Goal: Information Seeking & Learning: Check status

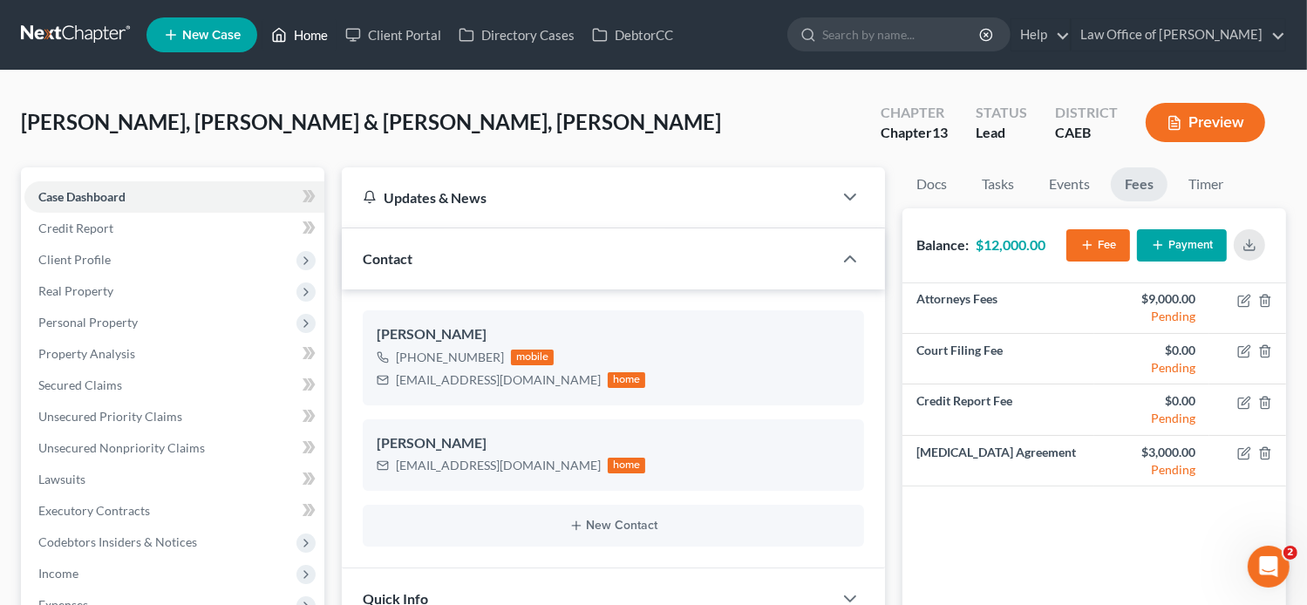
click at [278, 35] on polyline at bounding box center [279, 38] width 4 height 7
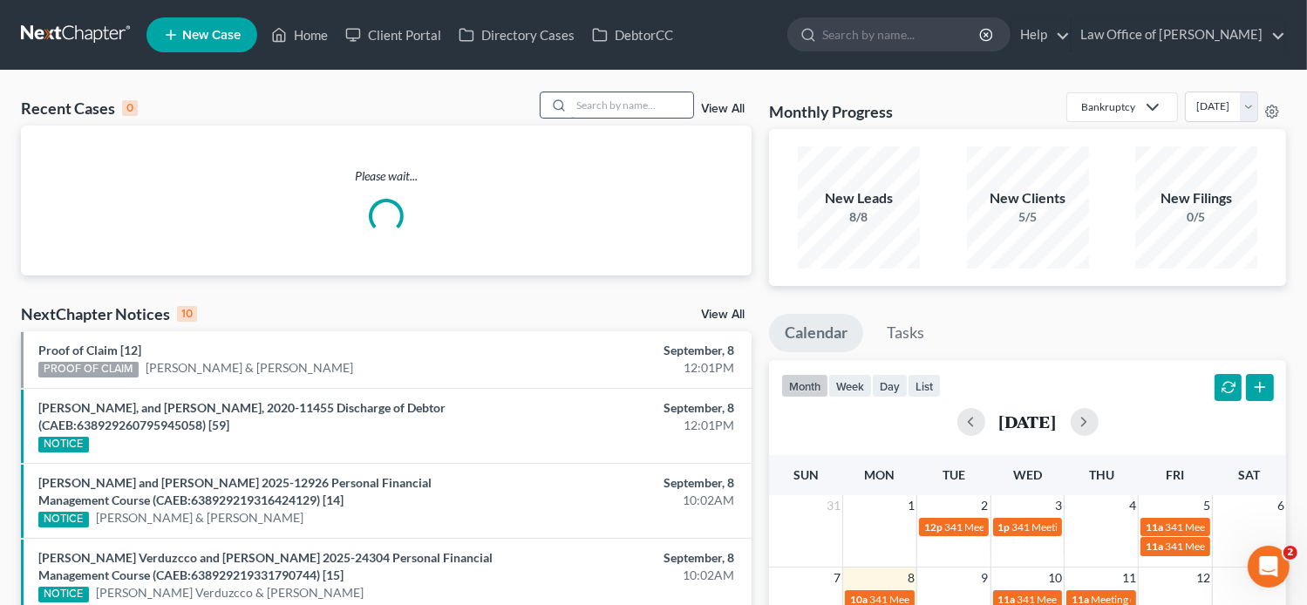
click at [635, 105] on input "search" at bounding box center [632, 104] width 122 height 25
paste input "[PERSON_NAME]"
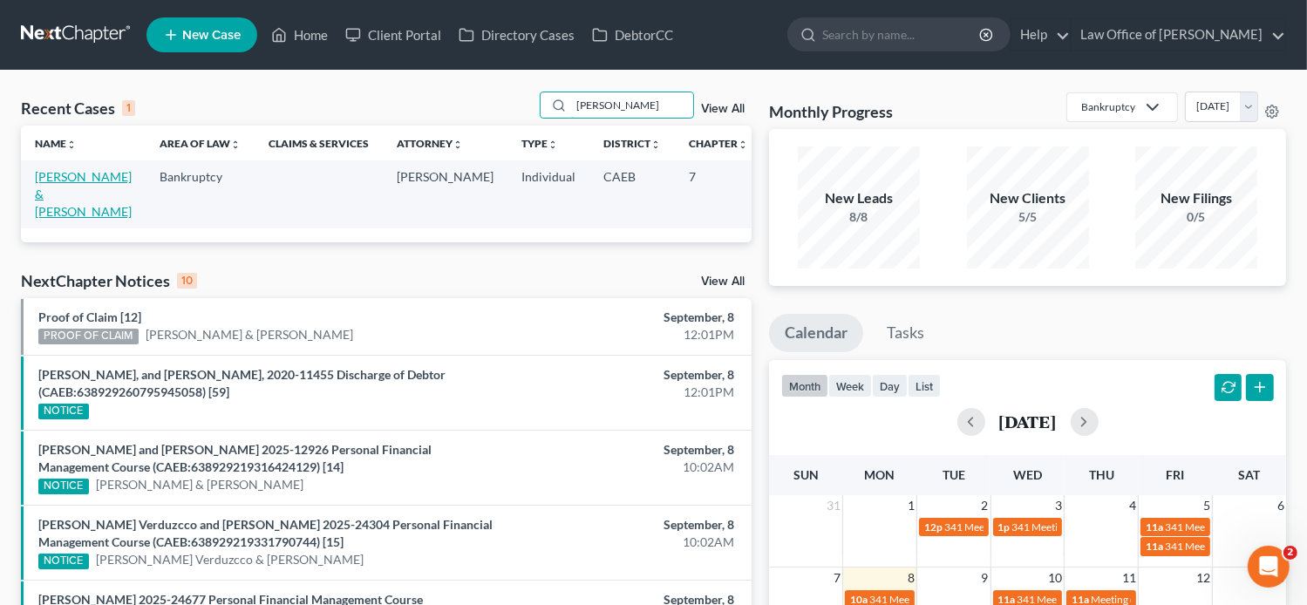
type input "[PERSON_NAME]"
click at [52, 211] on link "[PERSON_NAME] & [PERSON_NAME]" at bounding box center [83, 194] width 97 height 50
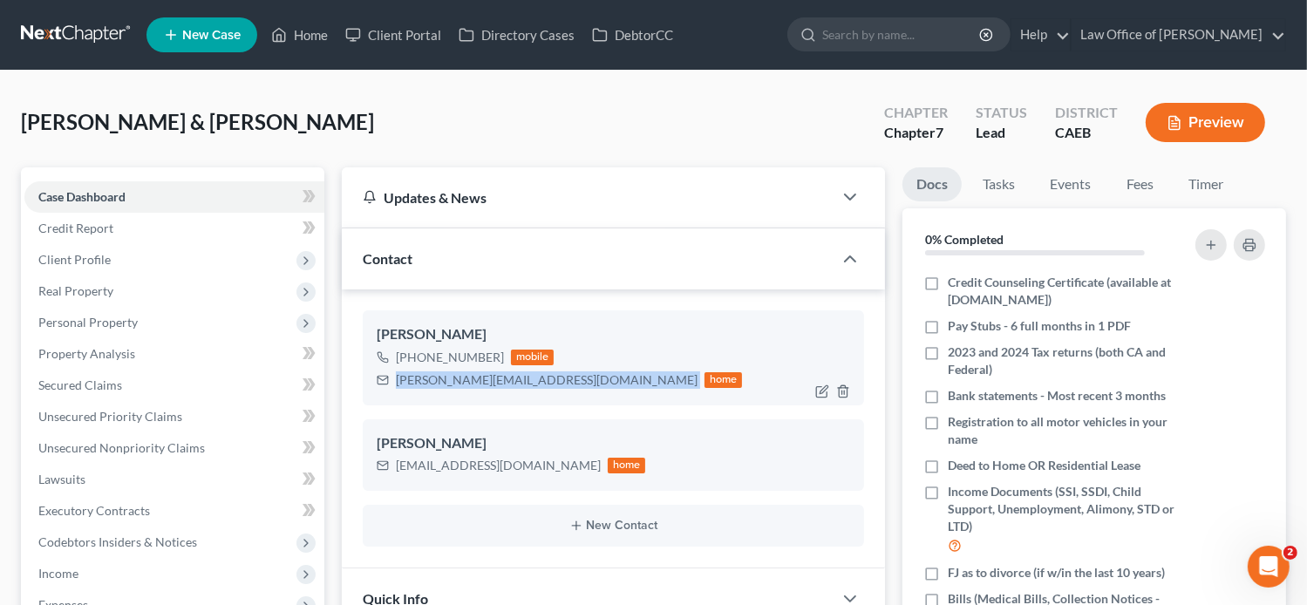
drag, startPoint x: 529, startPoint y: 381, endPoint x: 395, endPoint y: 382, distance: 134.2
click at [395, 382] on div "[PERSON_NAME][EMAIL_ADDRESS][DOMAIN_NAME] home" at bounding box center [560, 380] width 366 height 23
copy div "[PERSON_NAME][EMAIL_ADDRESS][DOMAIN_NAME]"
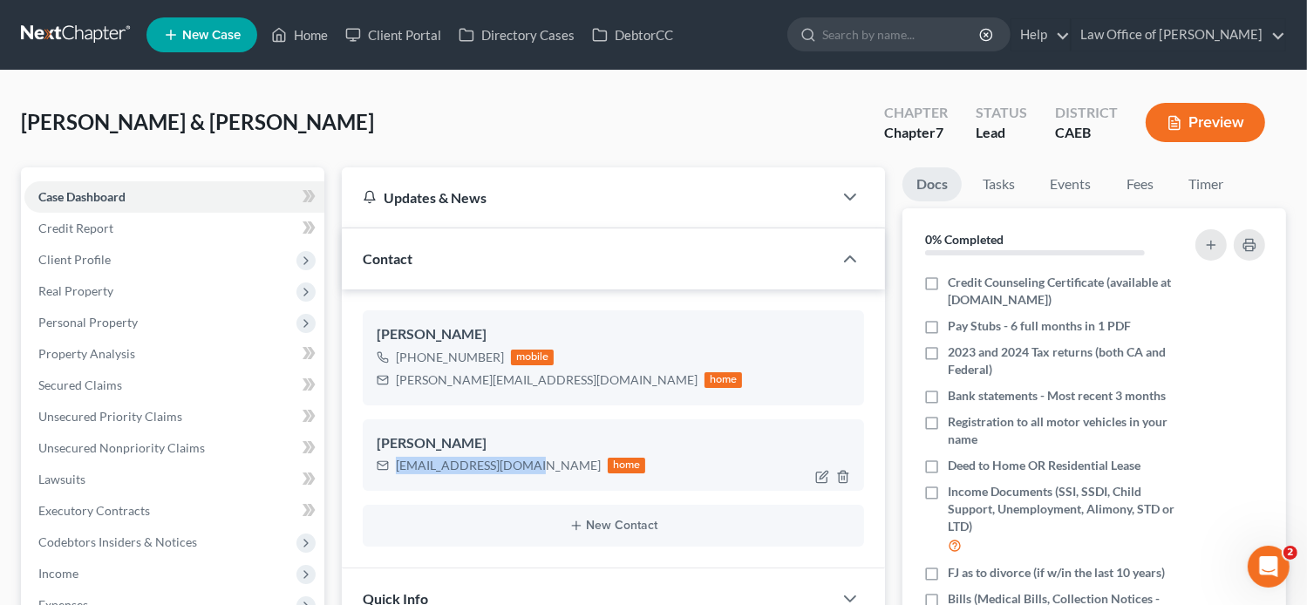
drag, startPoint x: 526, startPoint y: 465, endPoint x: 397, endPoint y: 463, distance: 129.9
click at [397, 463] on div "[EMAIL_ADDRESS][DOMAIN_NAME] home" at bounding box center [511, 465] width 269 height 23
copy div "[EMAIL_ADDRESS][DOMAIN_NAME]"
click at [1144, 180] on link "Fees" at bounding box center [1139, 184] width 56 height 34
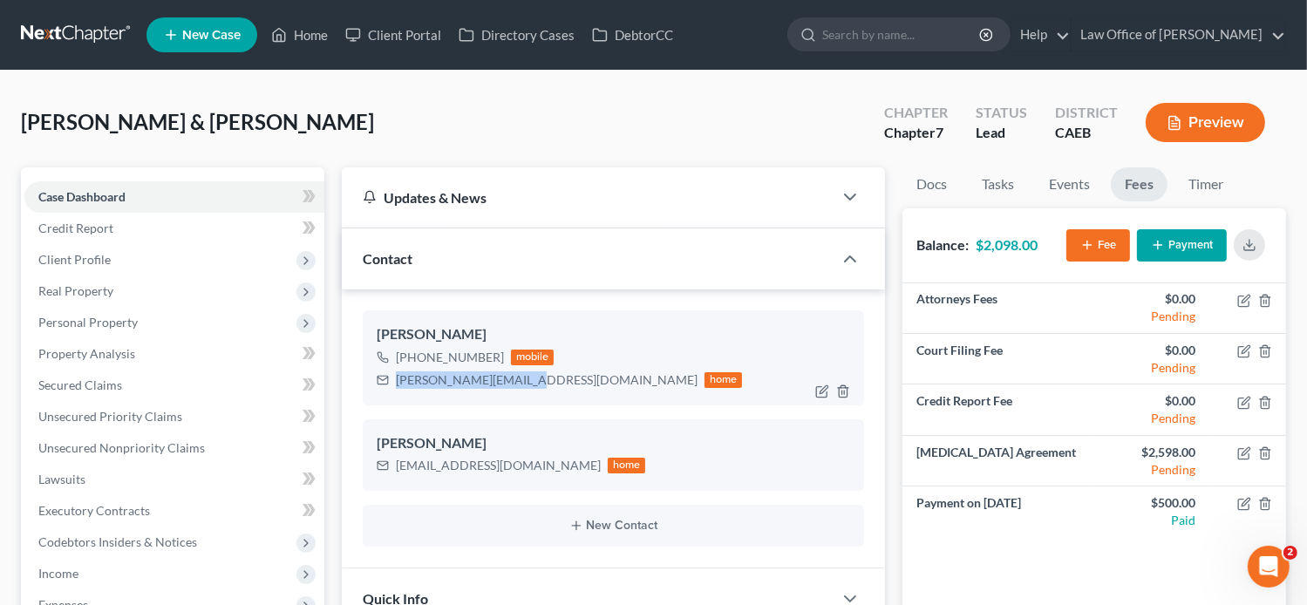
drag, startPoint x: 526, startPoint y: 382, endPoint x: 396, endPoint y: 379, distance: 129.9
click at [396, 379] on div "[PERSON_NAME][EMAIL_ADDRESS][DOMAIN_NAME] home" at bounding box center [560, 380] width 366 height 23
copy div "[PERSON_NAME][EMAIL_ADDRESS][DOMAIN_NAME]"
click at [1250, 254] on button "button" at bounding box center [1248, 244] width 31 height 31
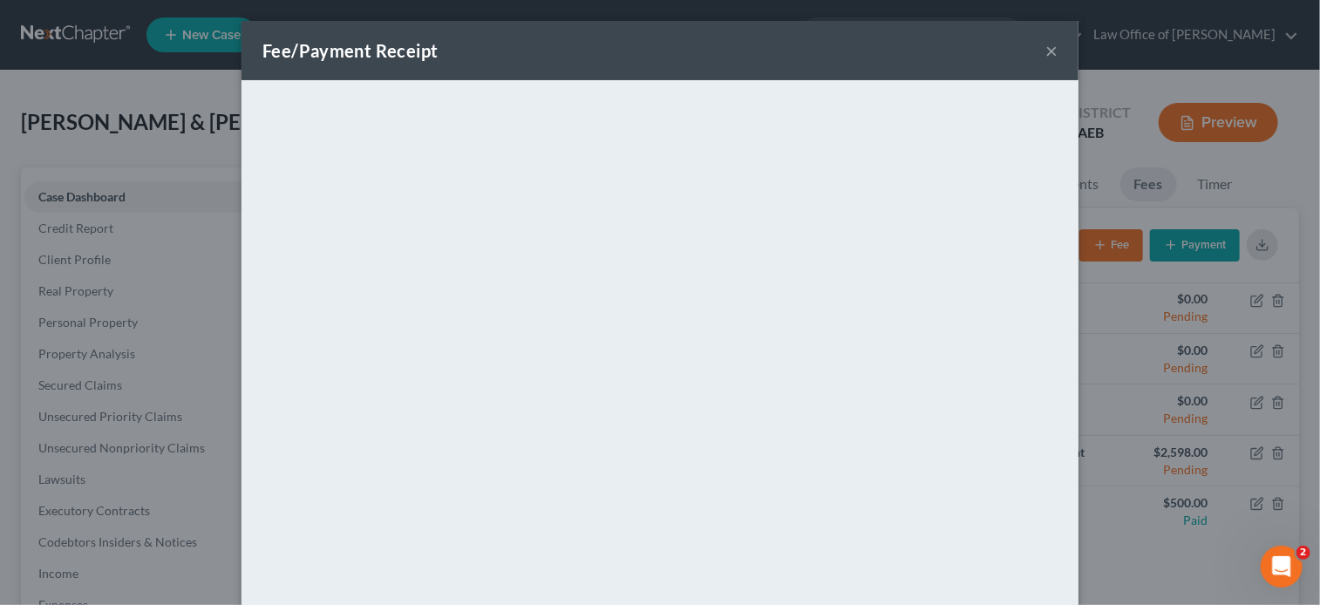
click at [1045, 57] on button "×" at bounding box center [1051, 50] width 12 height 21
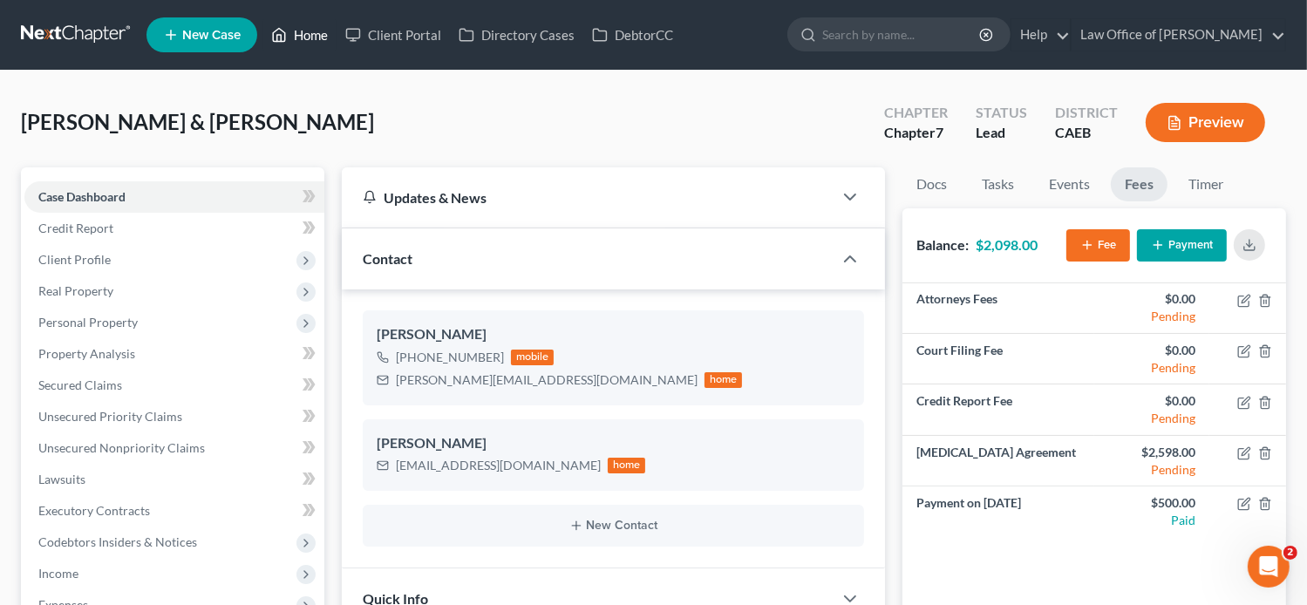
click at [296, 39] on link "Home" at bounding box center [299, 34] width 74 height 31
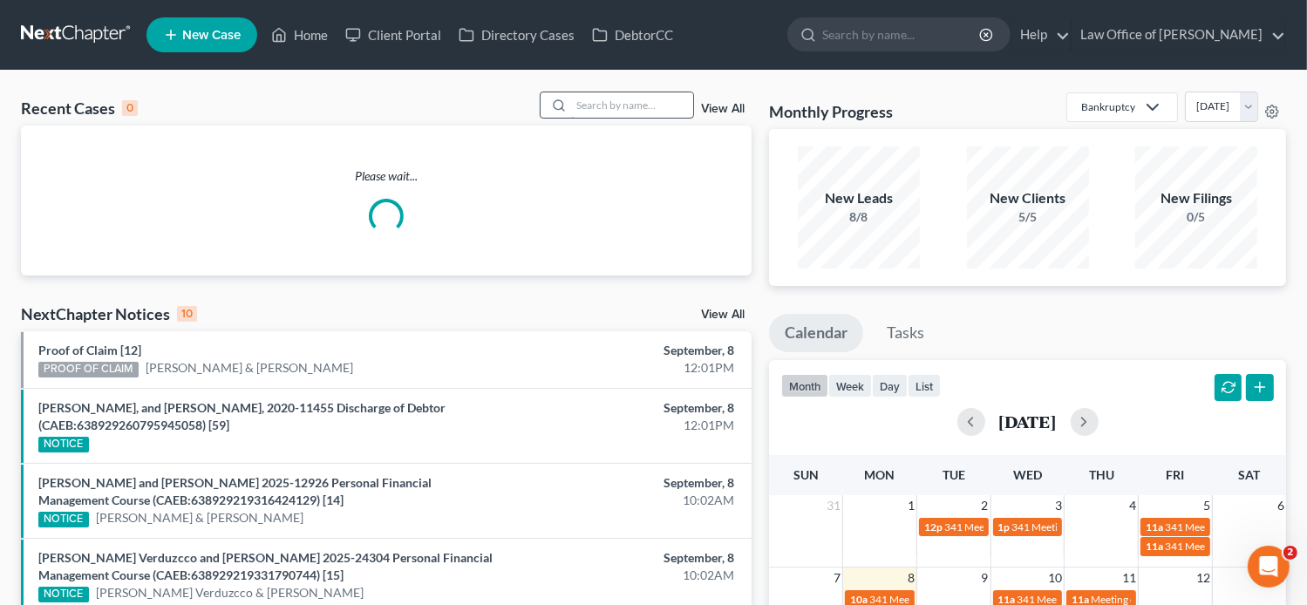
click at [641, 112] on input "search" at bounding box center [632, 104] width 122 height 25
paste input "[PERSON_NAME]"
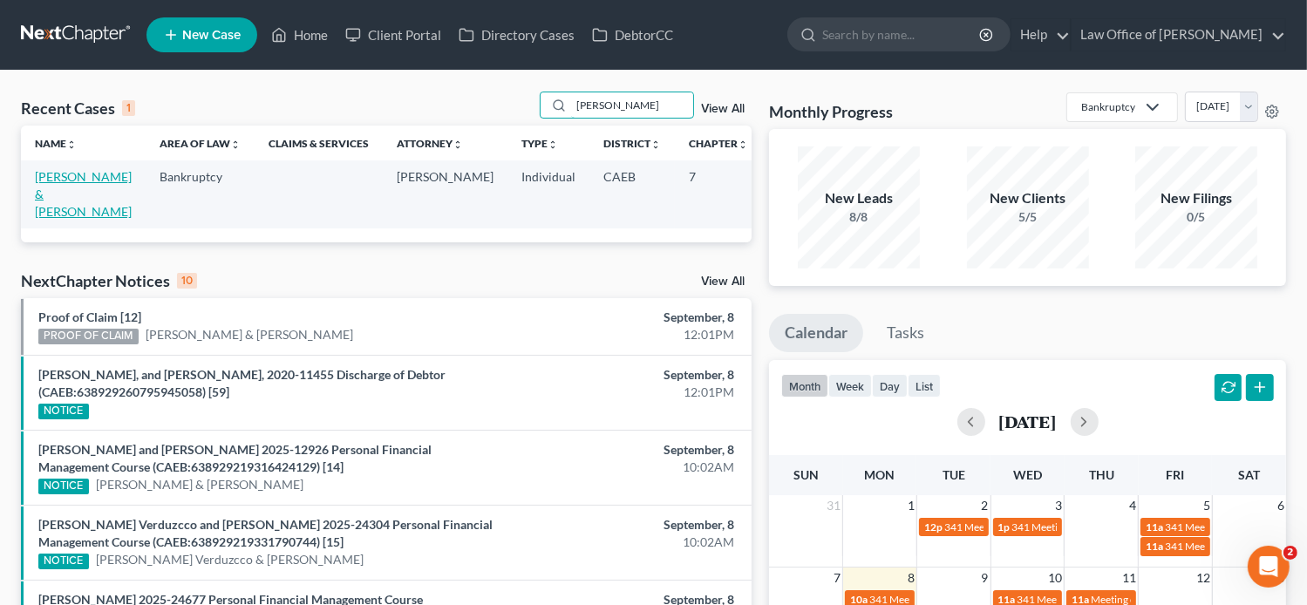
type input "[PERSON_NAME]"
click at [49, 190] on link "[PERSON_NAME] & [PERSON_NAME]" at bounding box center [83, 194] width 97 height 50
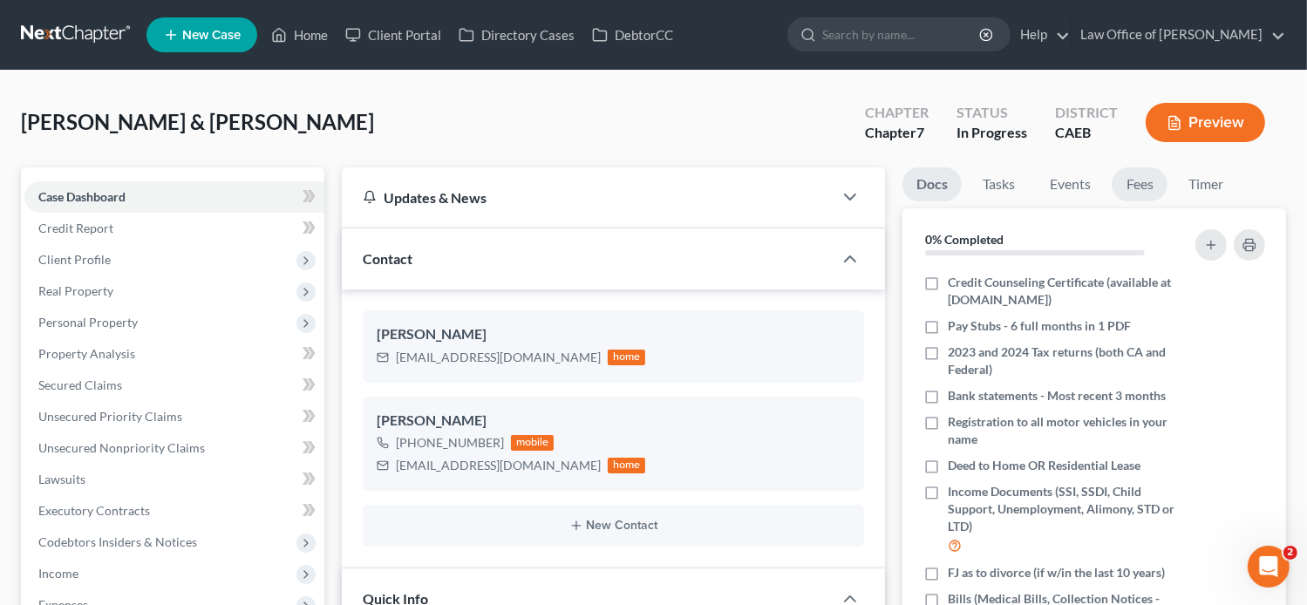
click at [1130, 187] on link "Fees" at bounding box center [1139, 184] width 56 height 34
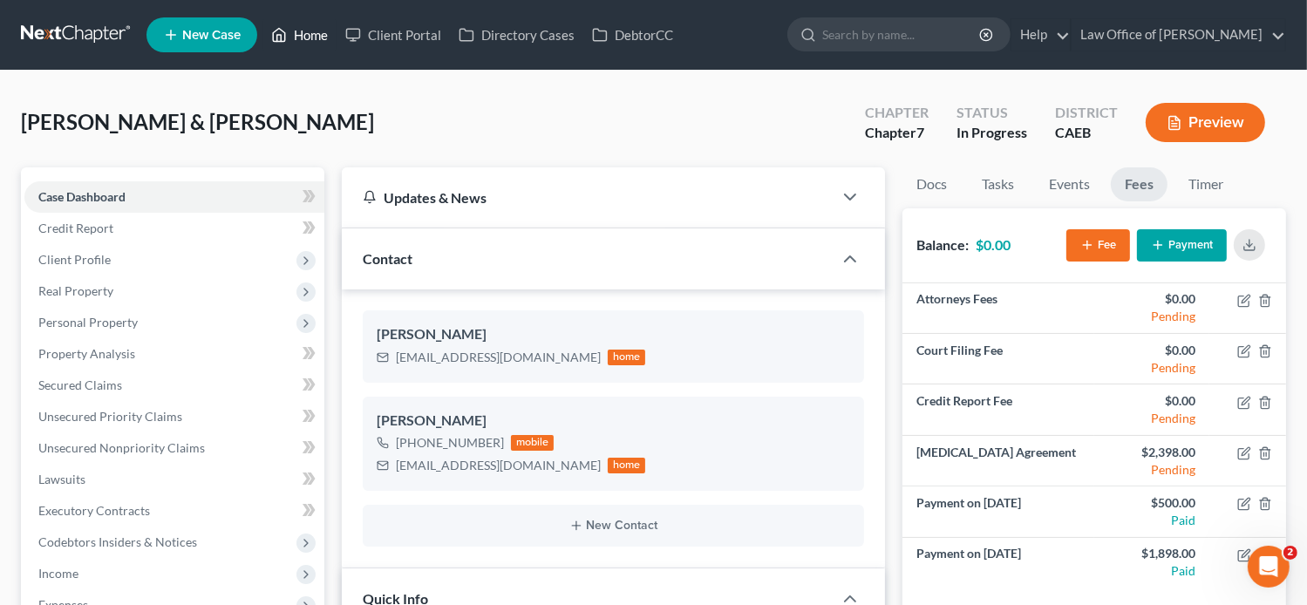
click at [292, 36] on link "Home" at bounding box center [299, 34] width 74 height 31
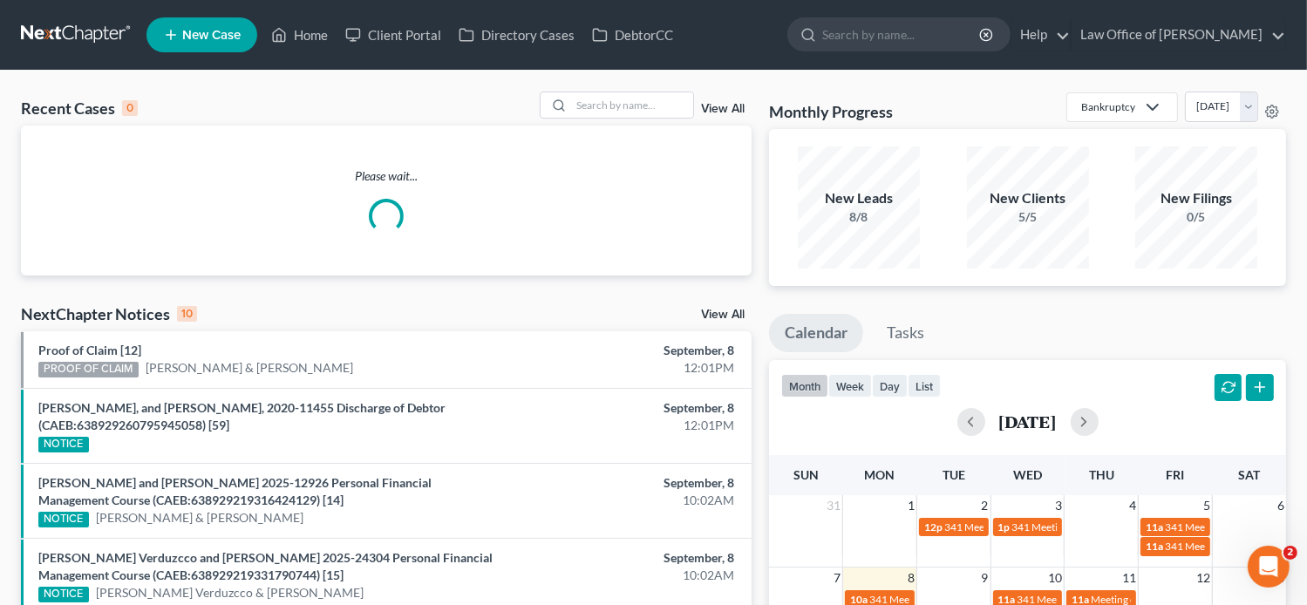
click at [698, 98] on div "View All" at bounding box center [646, 105] width 213 height 27
click at [671, 101] on input "search" at bounding box center [632, 104] width 122 height 25
paste input "[PERSON_NAME]"
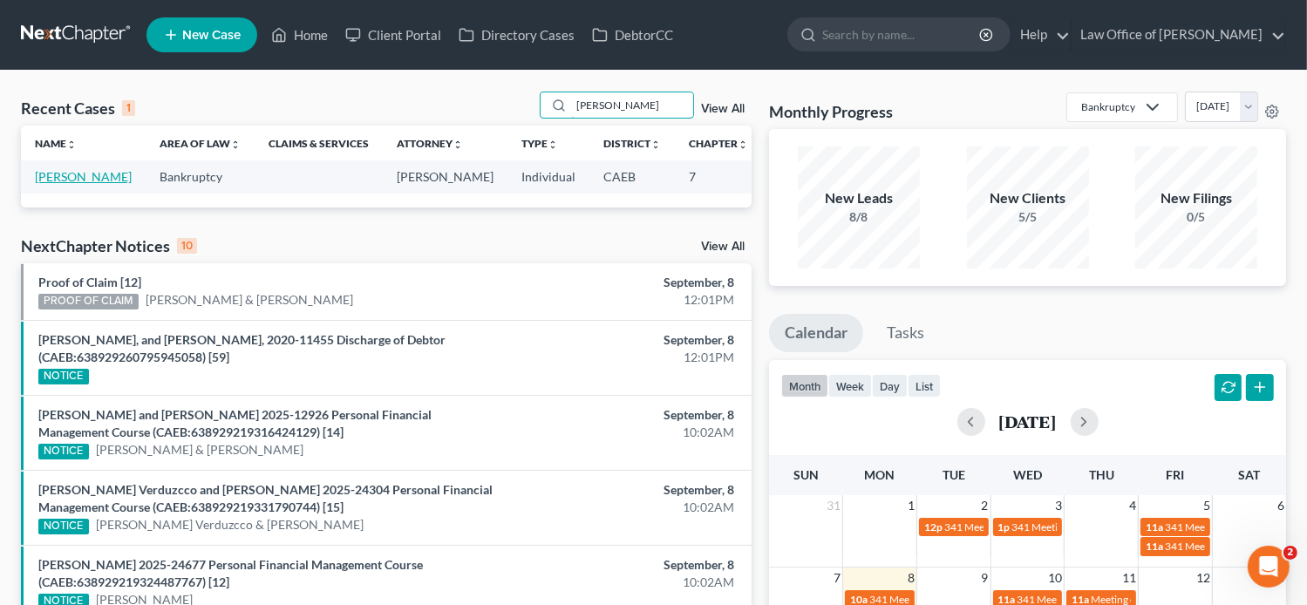
type input "[PERSON_NAME]"
click at [56, 184] on link "[PERSON_NAME]" at bounding box center [83, 176] width 97 height 15
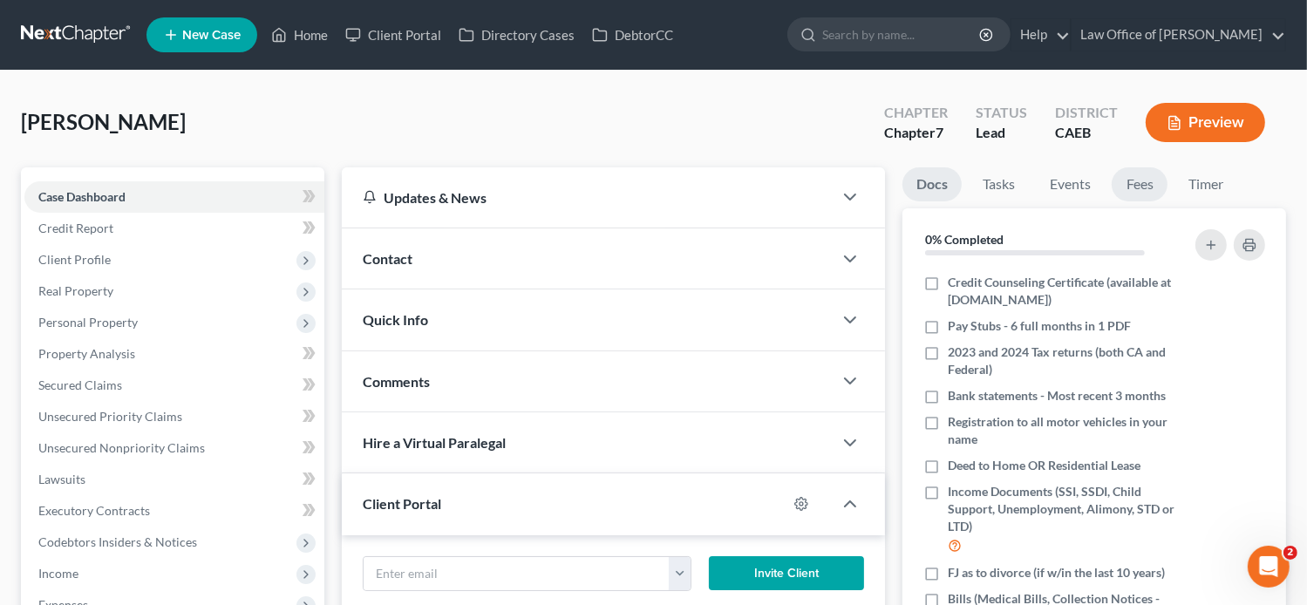
click at [1132, 175] on link "Fees" at bounding box center [1139, 184] width 56 height 34
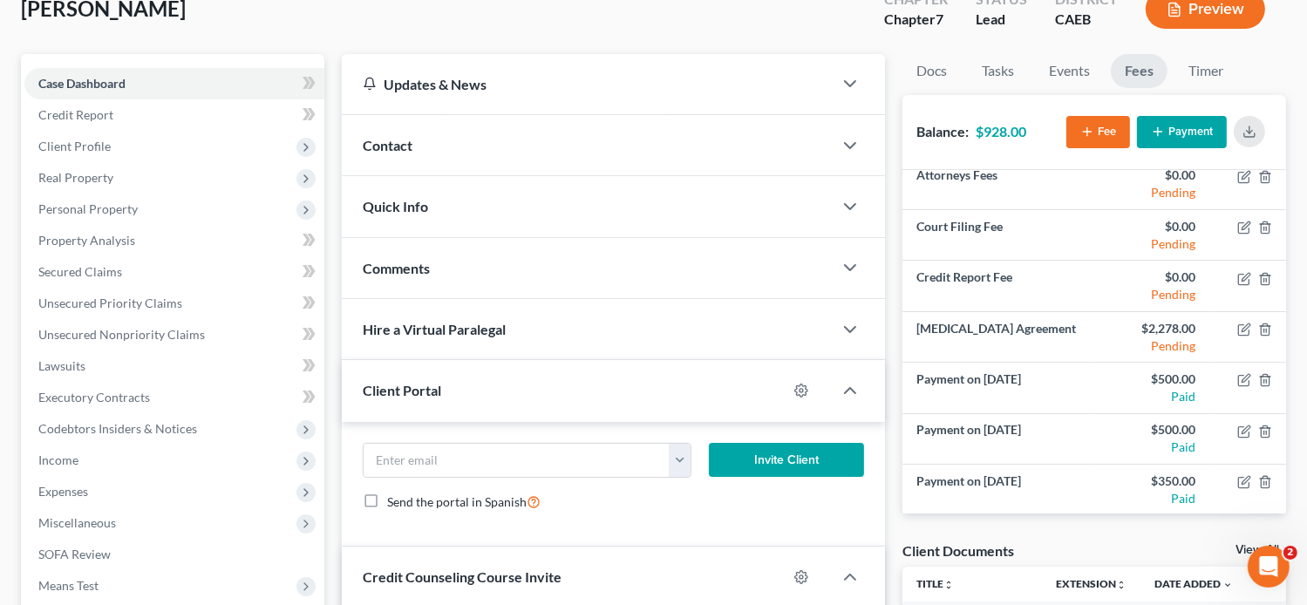
scroll to position [114, 0]
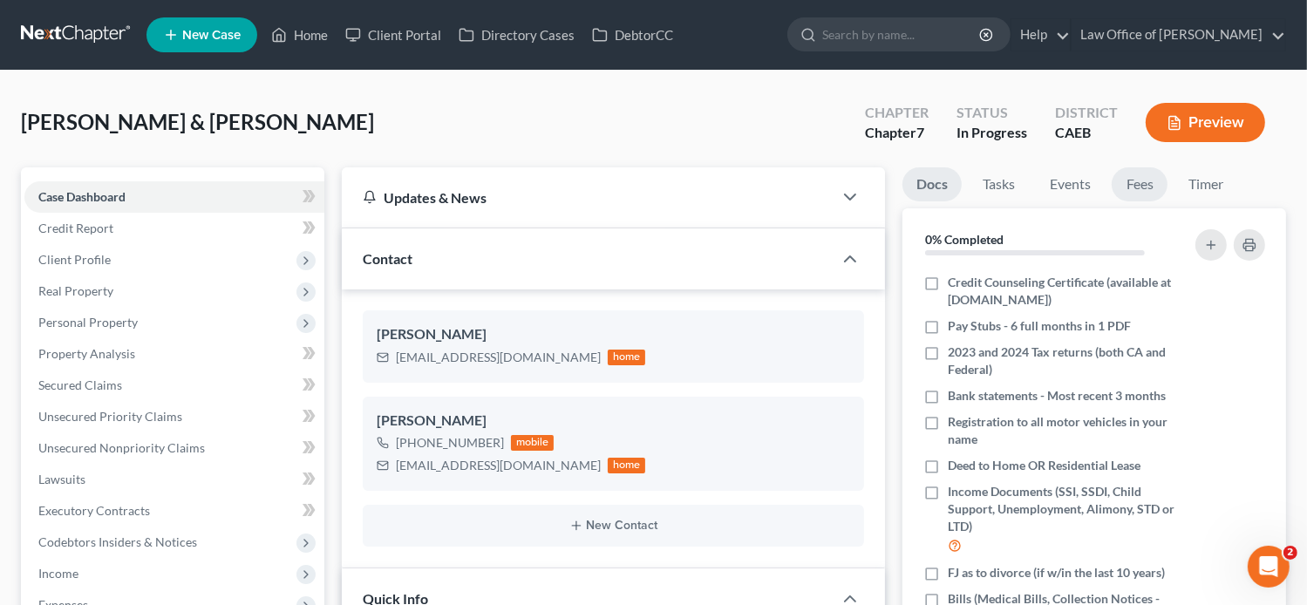
click at [1133, 190] on link "Fees" at bounding box center [1139, 184] width 56 height 34
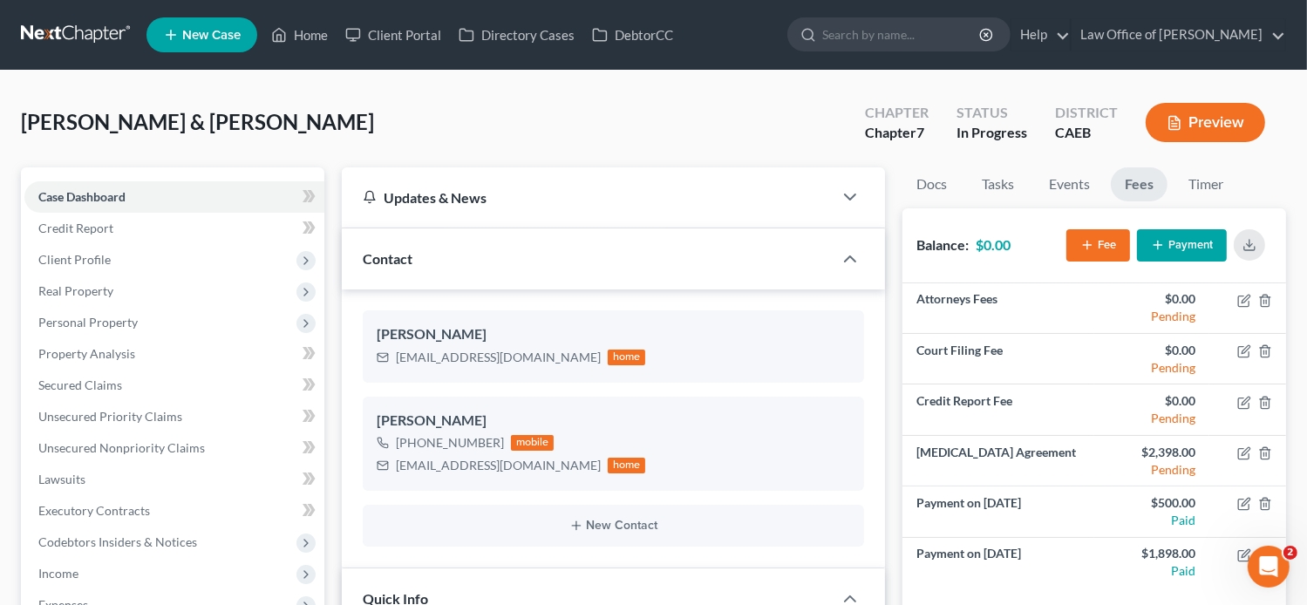
scroll to position [54, 0]
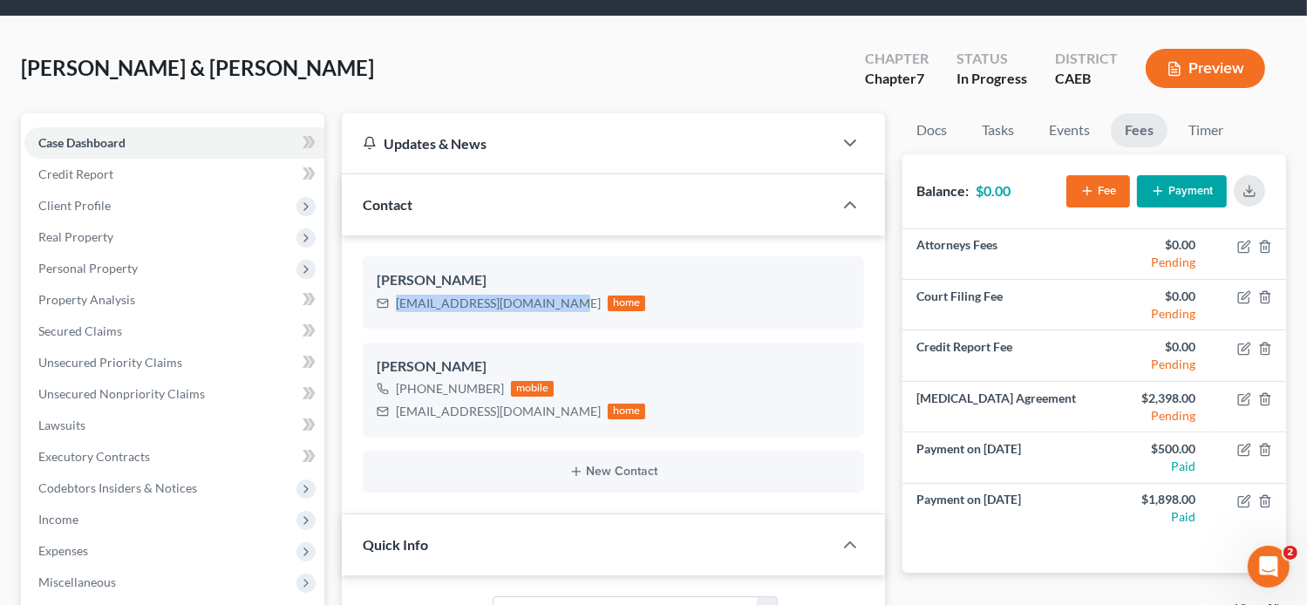
drag, startPoint x: 557, startPoint y: 306, endPoint x: 359, endPoint y: 311, distance: 197.9
click at [359, 311] on div "[PERSON_NAME] [EMAIL_ADDRESS][DOMAIN_NAME] home [PERSON_NAME] [PHONE_NUMBER] mo…" at bounding box center [614, 374] width 544 height 279
copy div "[EMAIL_ADDRESS][DOMAIN_NAME]"
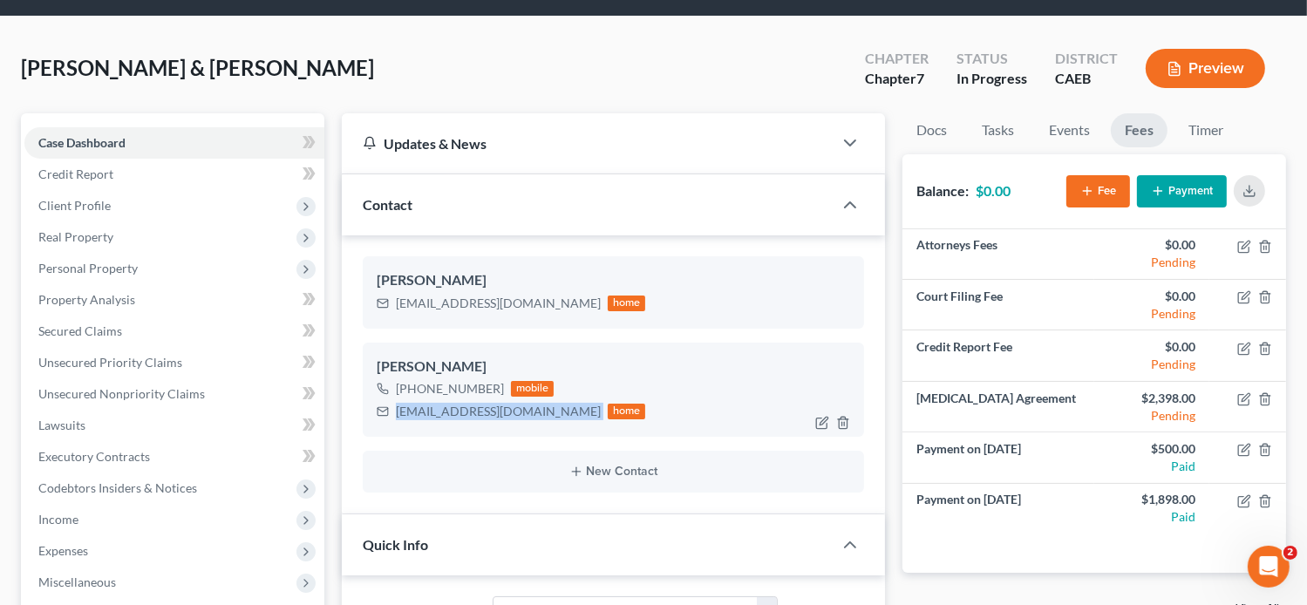
drag, startPoint x: 568, startPoint y: 412, endPoint x: 393, endPoint y: 429, distance: 176.0
click at [393, 429] on div "[PERSON_NAME] [PHONE_NUMBER] mobile [EMAIL_ADDRESS][DOMAIN_NAME] home" at bounding box center [614, 390] width 502 height 94
copy div "[EMAIL_ADDRESS][DOMAIN_NAME]"
click at [1253, 191] on icon "button" at bounding box center [1249, 191] width 14 height 14
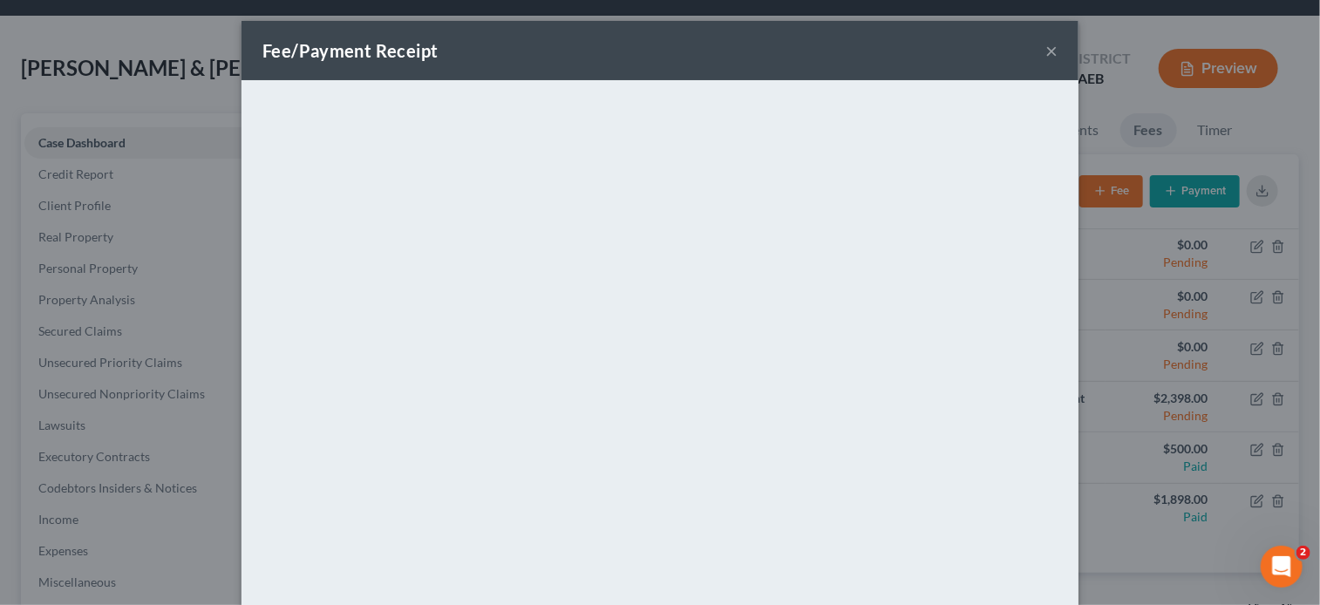
click at [1045, 51] on button "×" at bounding box center [1051, 50] width 12 height 21
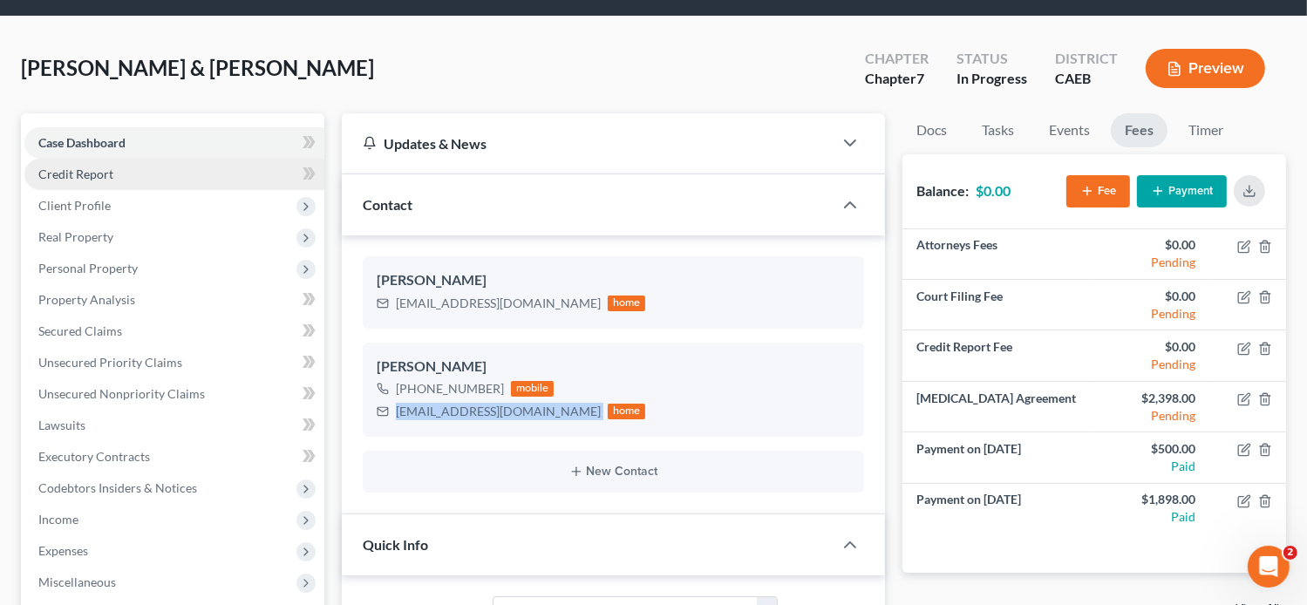
scroll to position [0, 0]
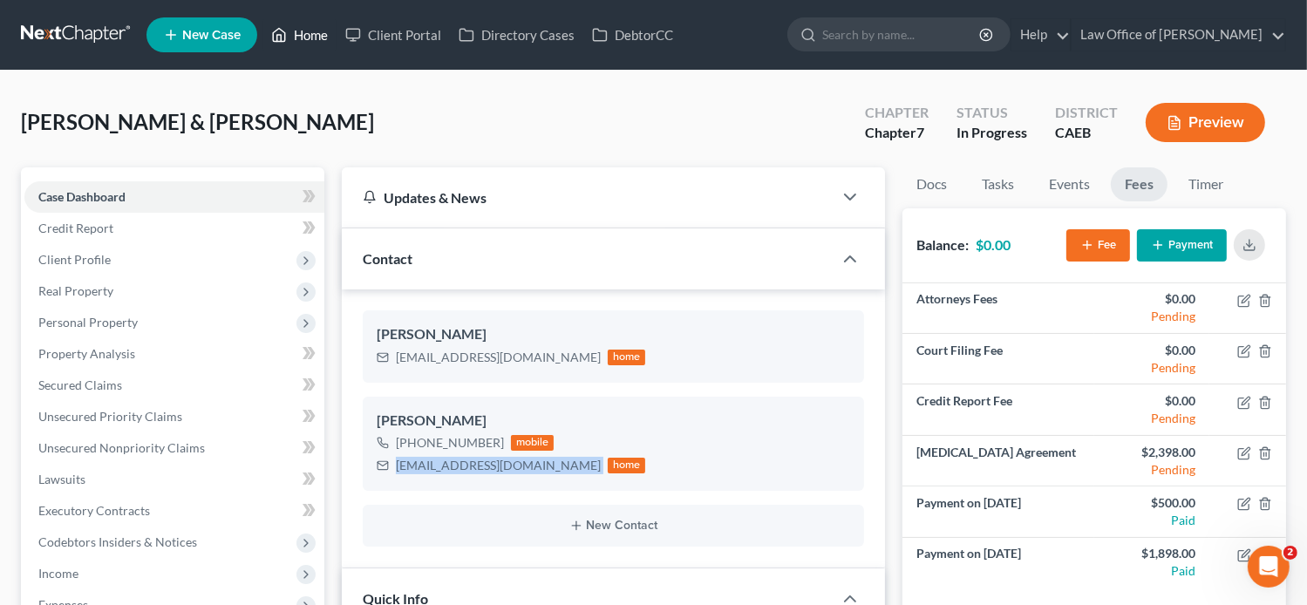
click at [286, 39] on icon at bounding box center [280, 35] width 12 height 13
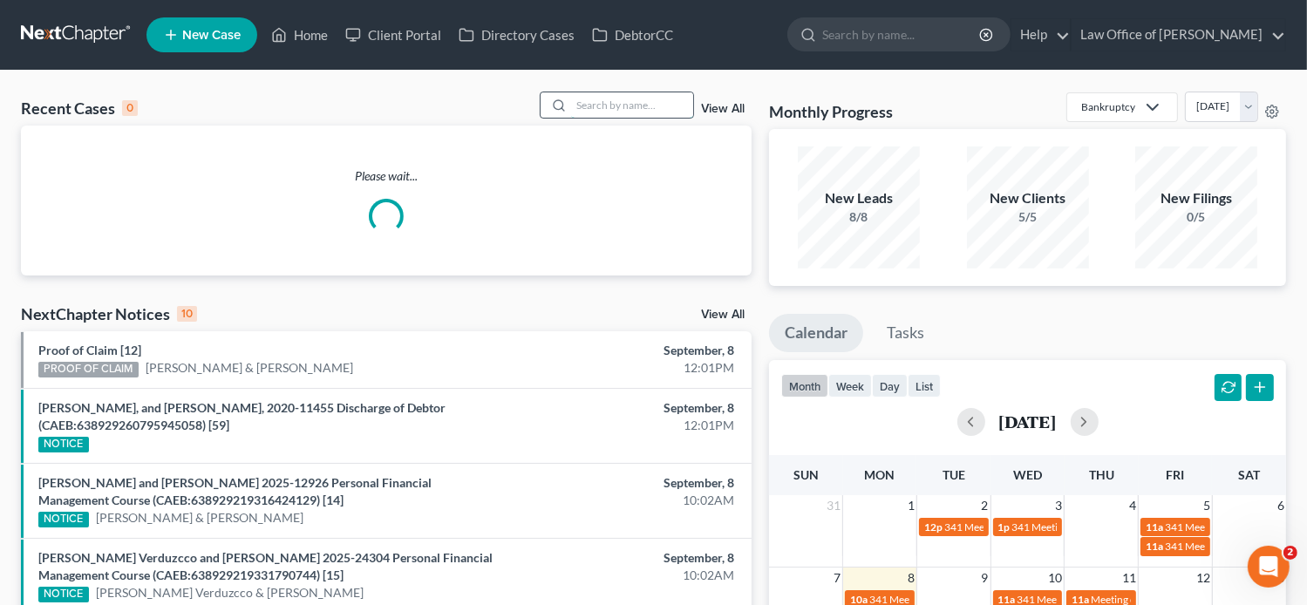
click at [660, 98] on input "search" at bounding box center [632, 104] width 122 height 25
paste input "[PERSON_NAME]"
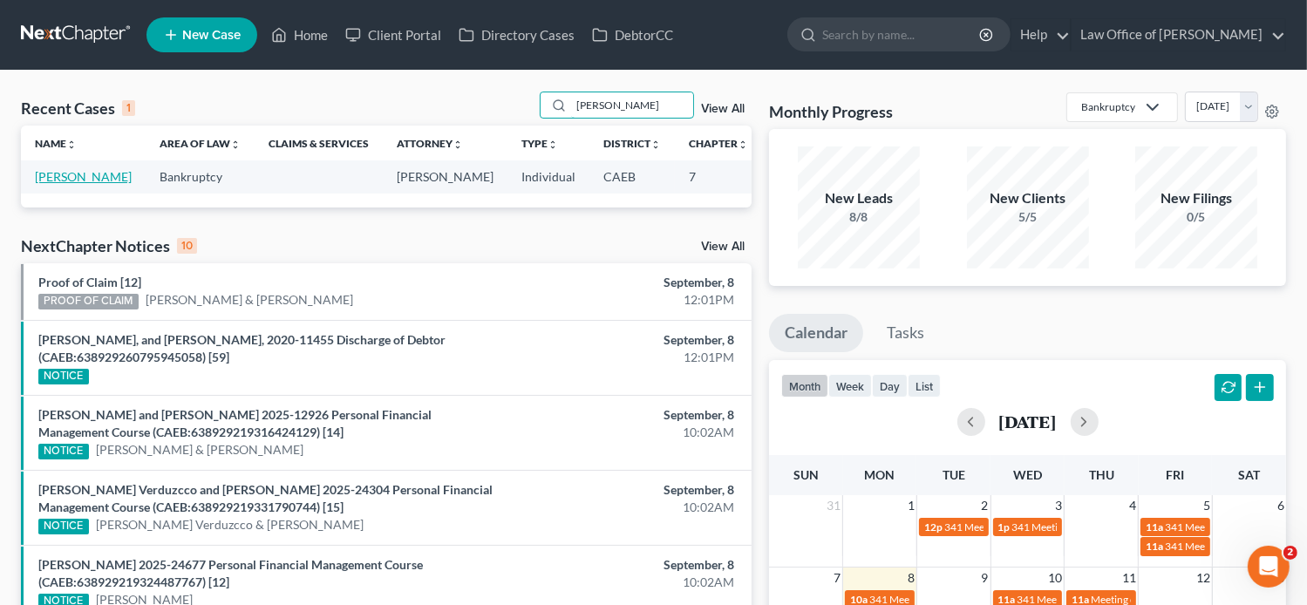
type input "[PERSON_NAME]"
click at [52, 182] on link "[PERSON_NAME]" at bounding box center [83, 176] width 97 height 15
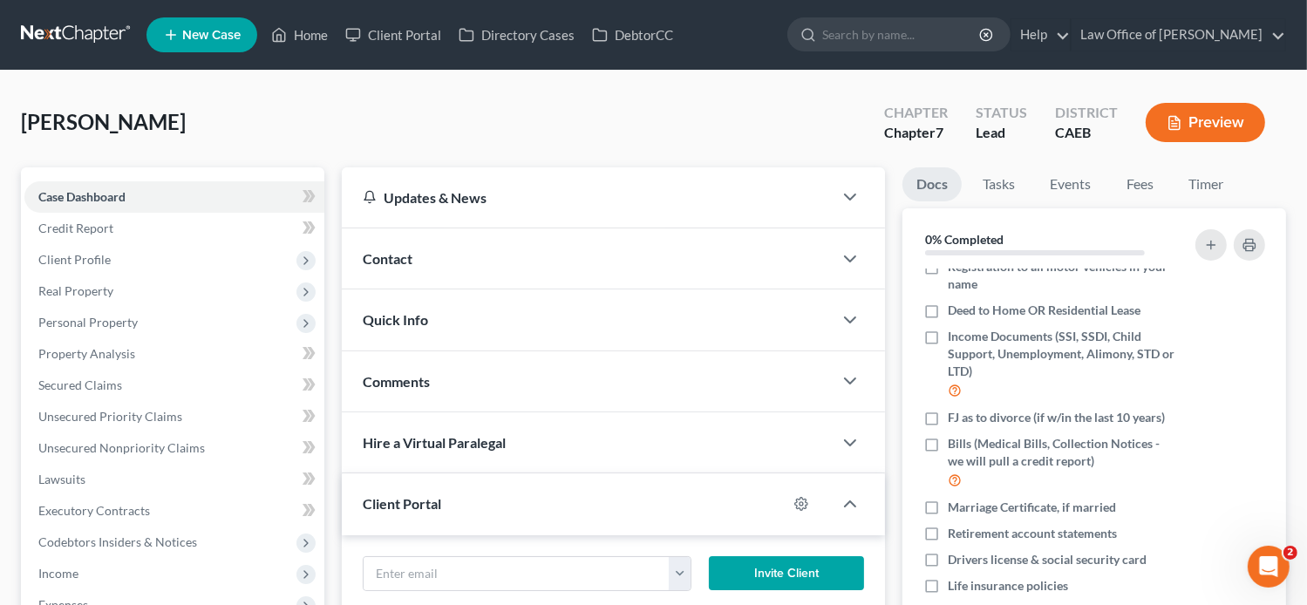
click at [860, 113] on div "[PERSON_NAME] Upgraded Chapter Chapter 7 Status Lead District CAEB Preview" at bounding box center [653, 130] width 1265 height 76
click at [314, 43] on link "Home" at bounding box center [299, 34] width 74 height 31
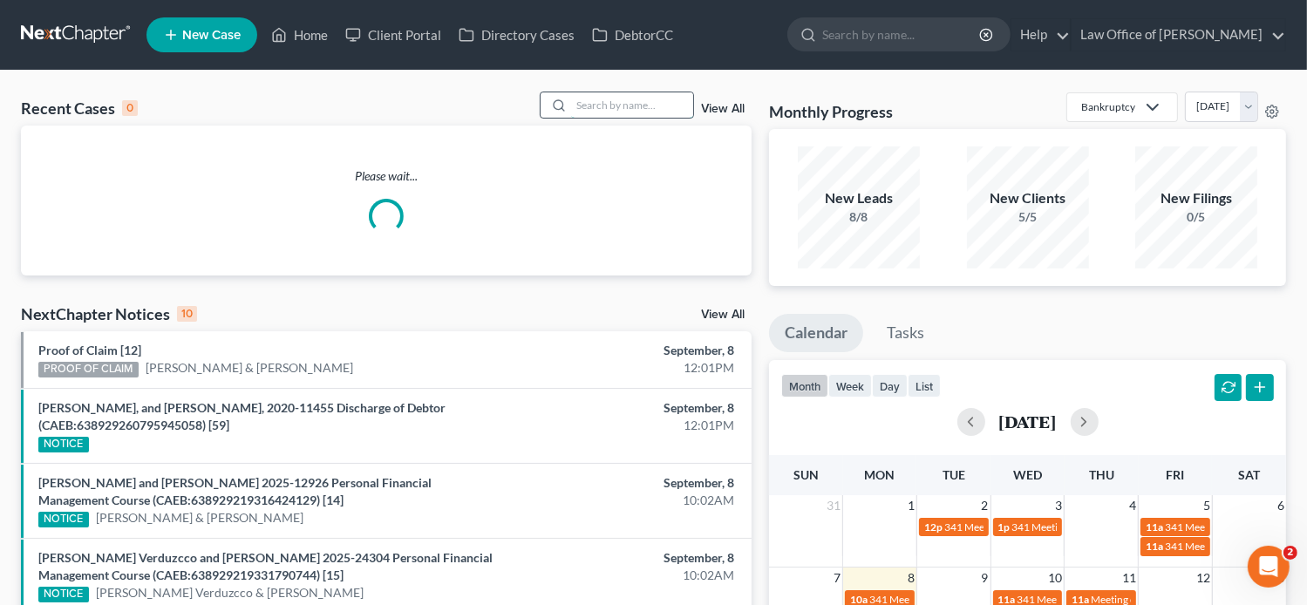
click at [628, 108] on input "search" at bounding box center [632, 104] width 122 height 25
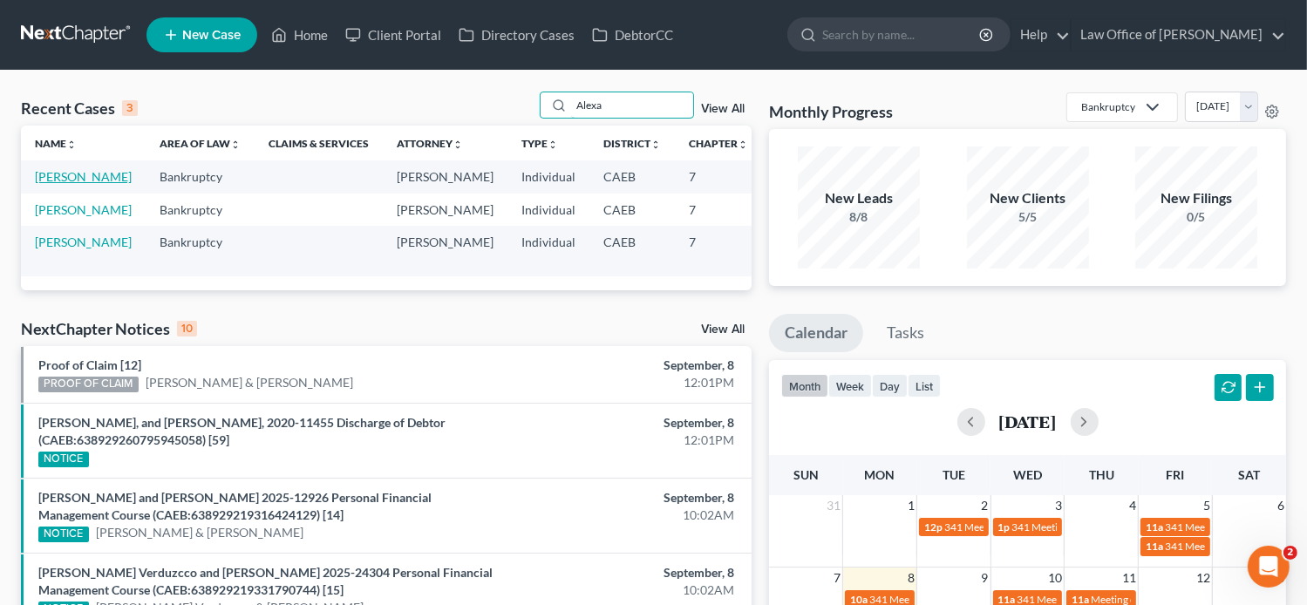
type input "Alexa"
click at [45, 184] on link "[PERSON_NAME]" at bounding box center [83, 176] width 97 height 15
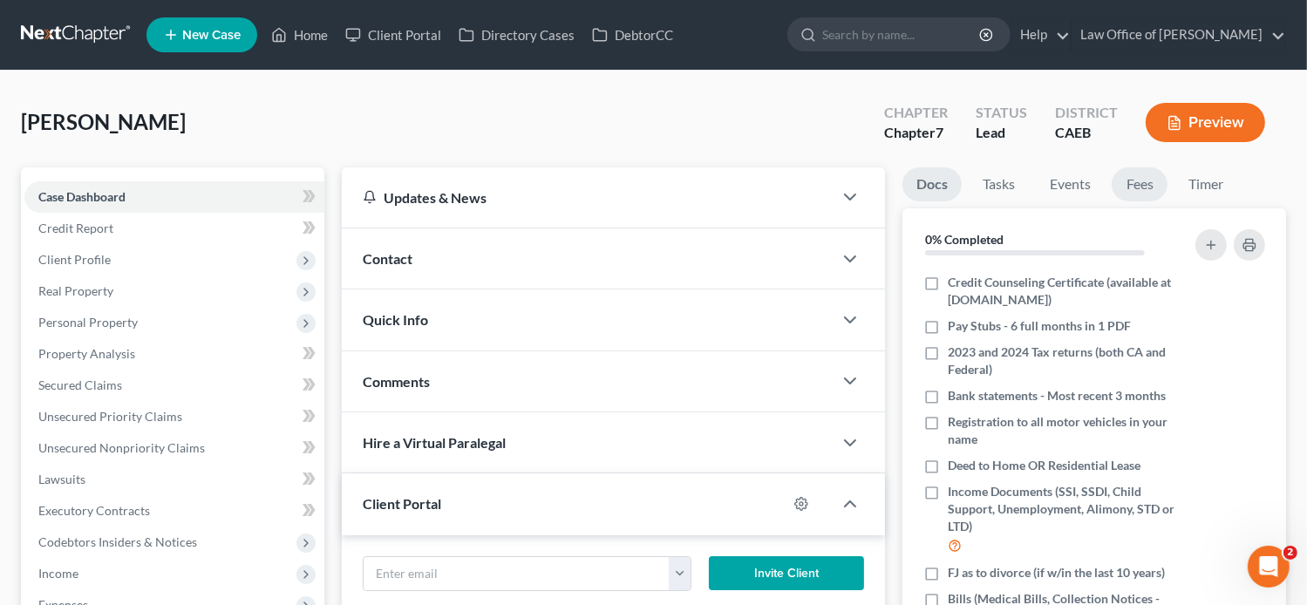
click at [1155, 179] on link "Fees" at bounding box center [1139, 184] width 56 height 34
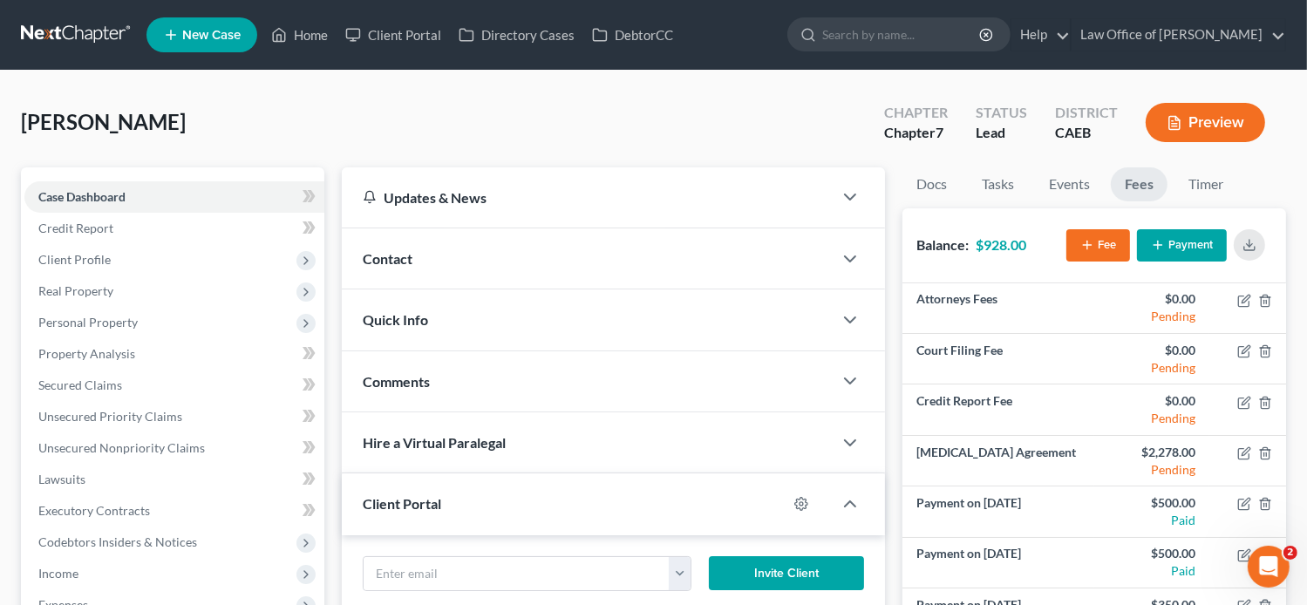
click at [1178, 66] on nav "Home New Case Client Portal Directory Cases DebtorCC Law Office of [PERSON_NAME…" at bounding box center [653, 35] width 1307 height 70
click at [438, 255] on div "Contact" at bounding box center [588, 258] width 492 height 60
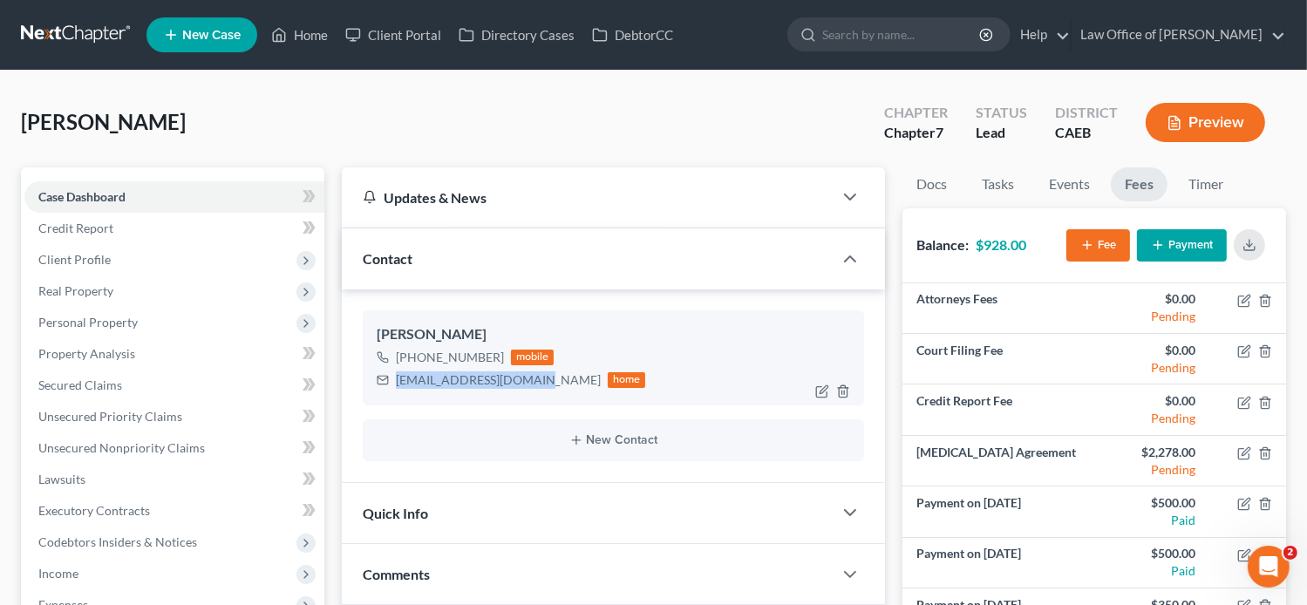
drag, startPoint x: 531, startPoint y: 381, endPoint x: 395, endPoint y: 379, distance: 136.0
click at [395, 379] on div "[EMAIL_ADDRESS][DOMAIN_NAME] home" at bounding box center [511, 380] width 269 height 23
copy div "[EMAIL_ADDRESS][DOMAIN_NAME]"
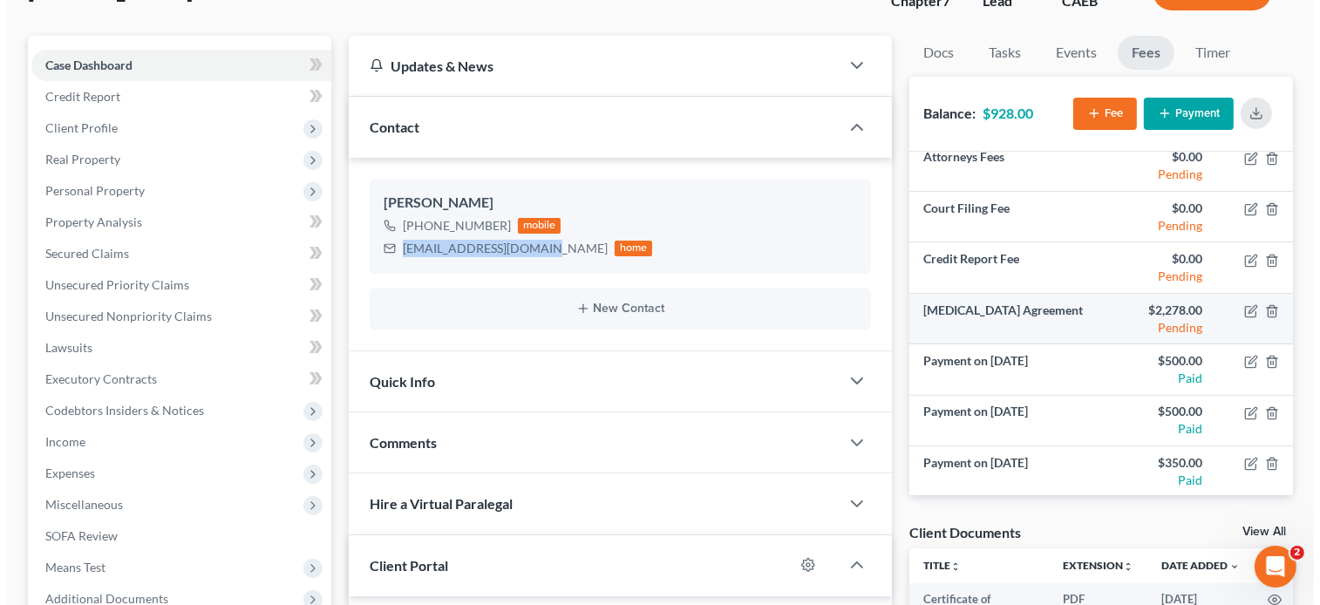
scroll to position [132, 0]
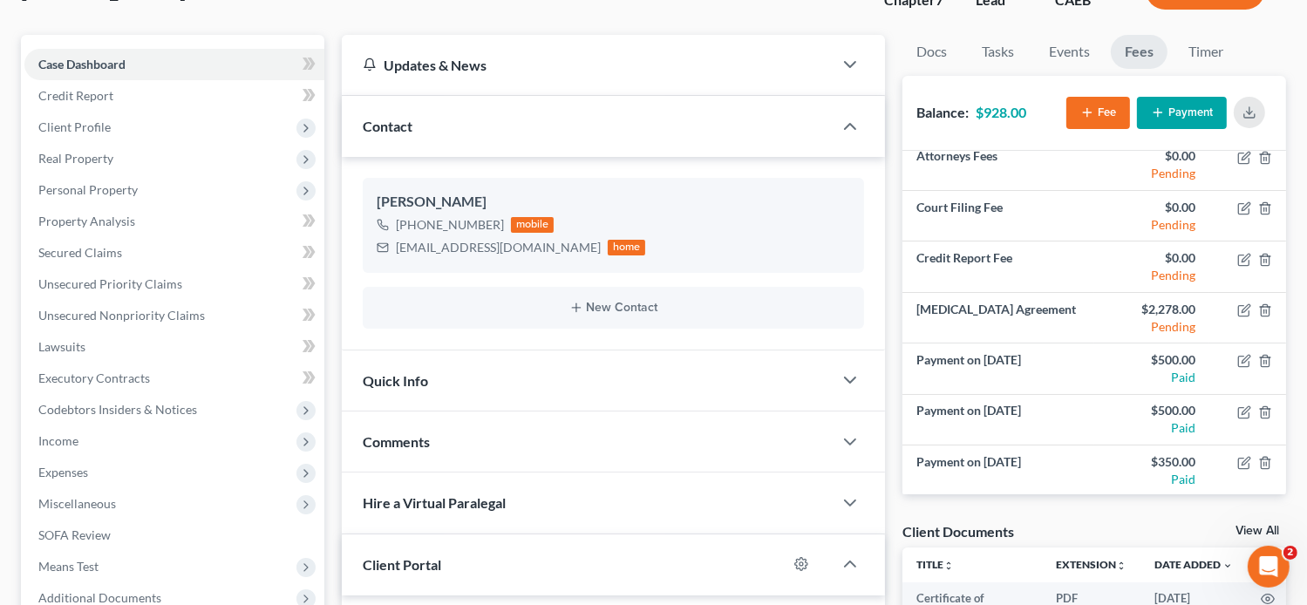
click at [1239, 119] on button "button" at bounding box center [1248, 112] width 31 height 31
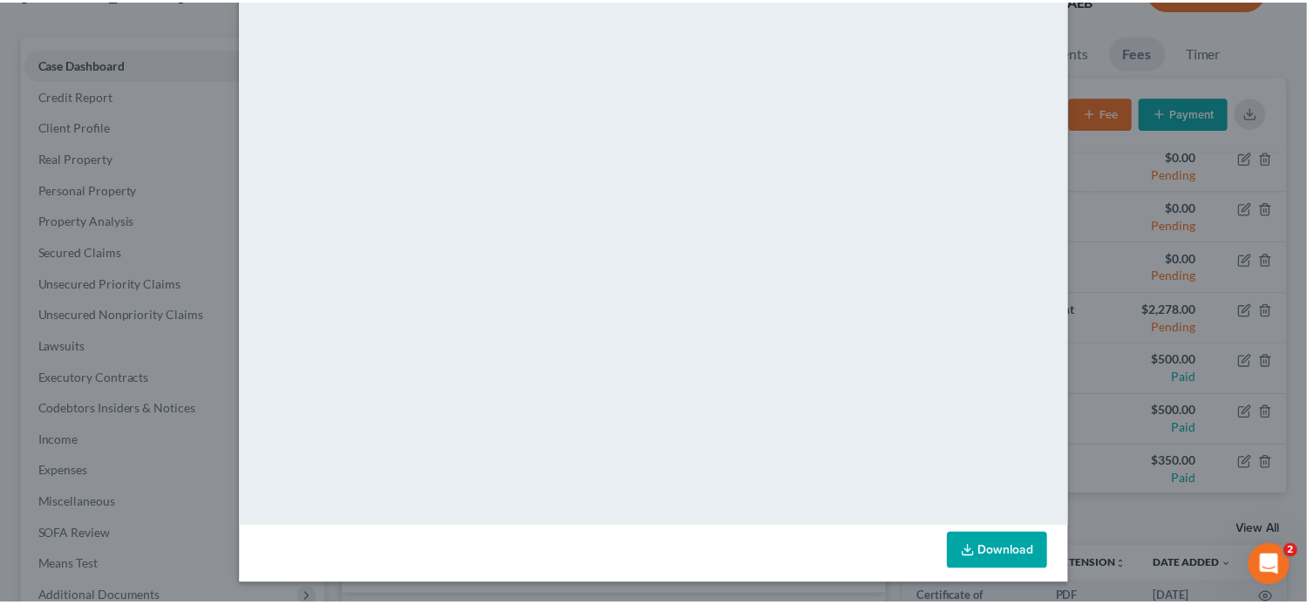
scroll to position [0, 0]
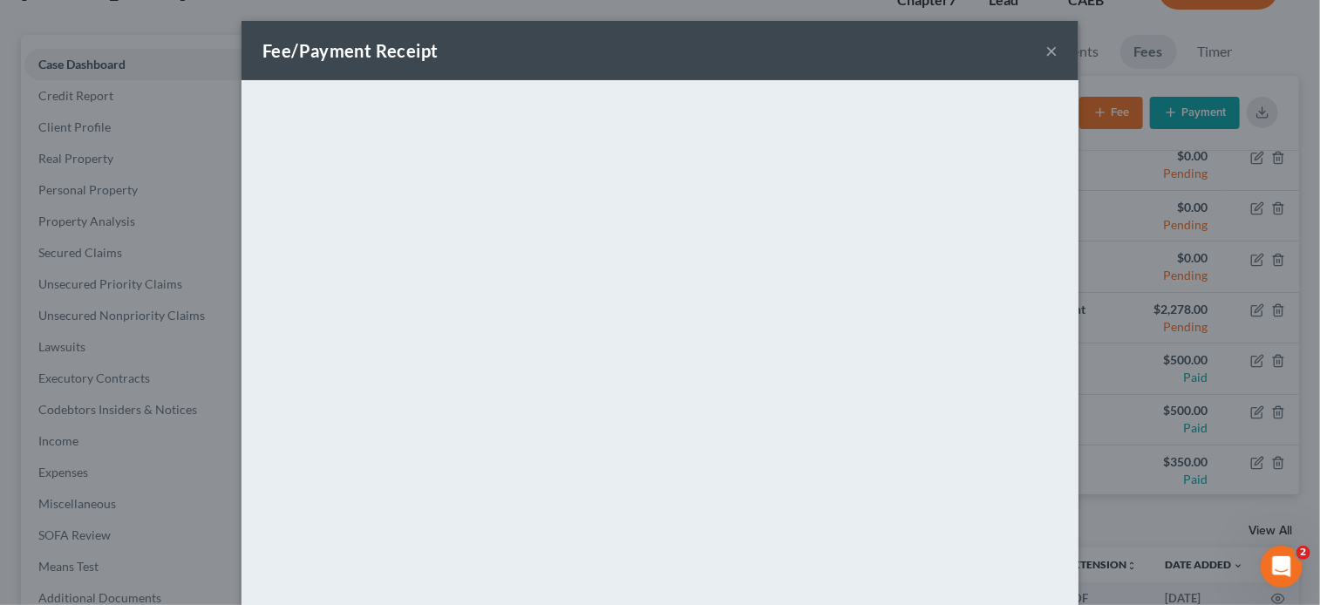
click at [1045, 51] on button "×" at bounding box center [1051, 50] width 12 height 21
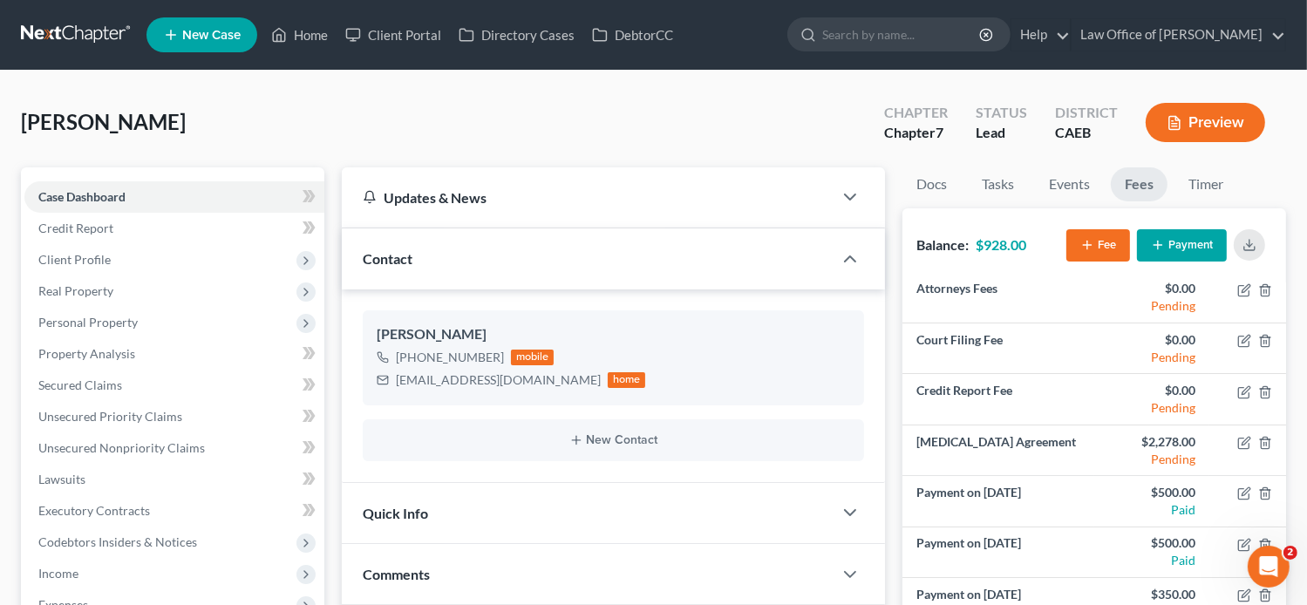
click at [309, 18] on ul "New Case Home Client Portal Directory Cases DebtorCC - No Result - See all resu…" at bounding box center [715, 34] width 1139 height 45
click at [307, 33] on link "Home" at bounding box center [299, 34] width 74 height 31
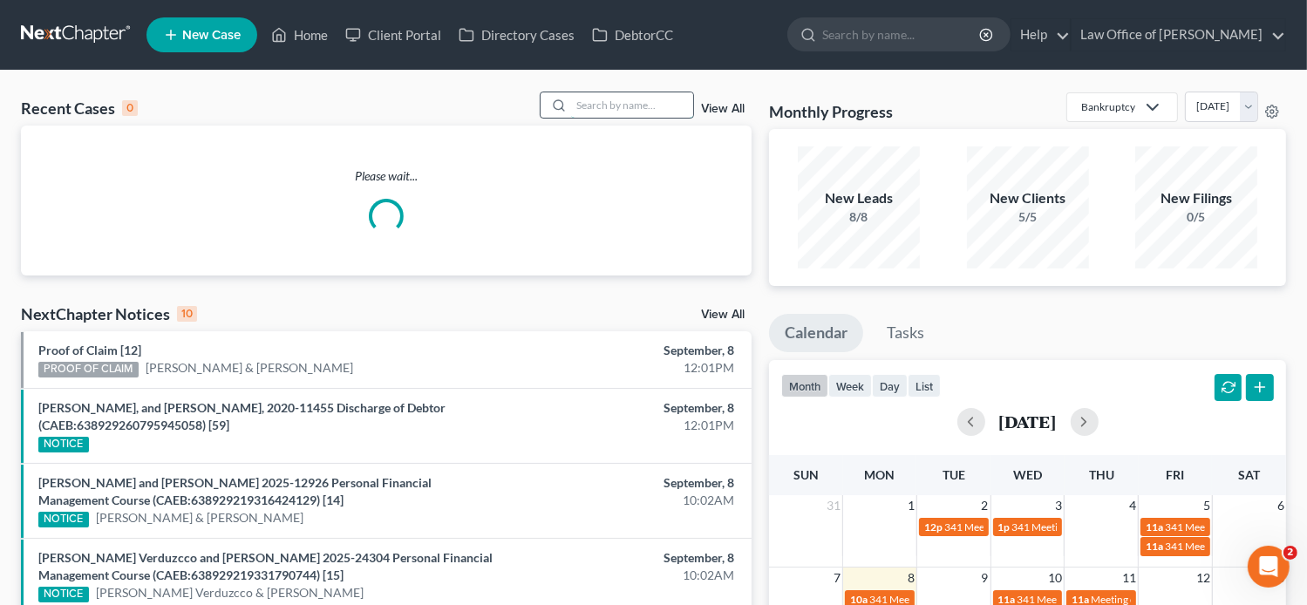
click at [641, 100] on input "search" at bounding box center [632, 104] width 122 height 25
paste input "[PERSON_NAME]"
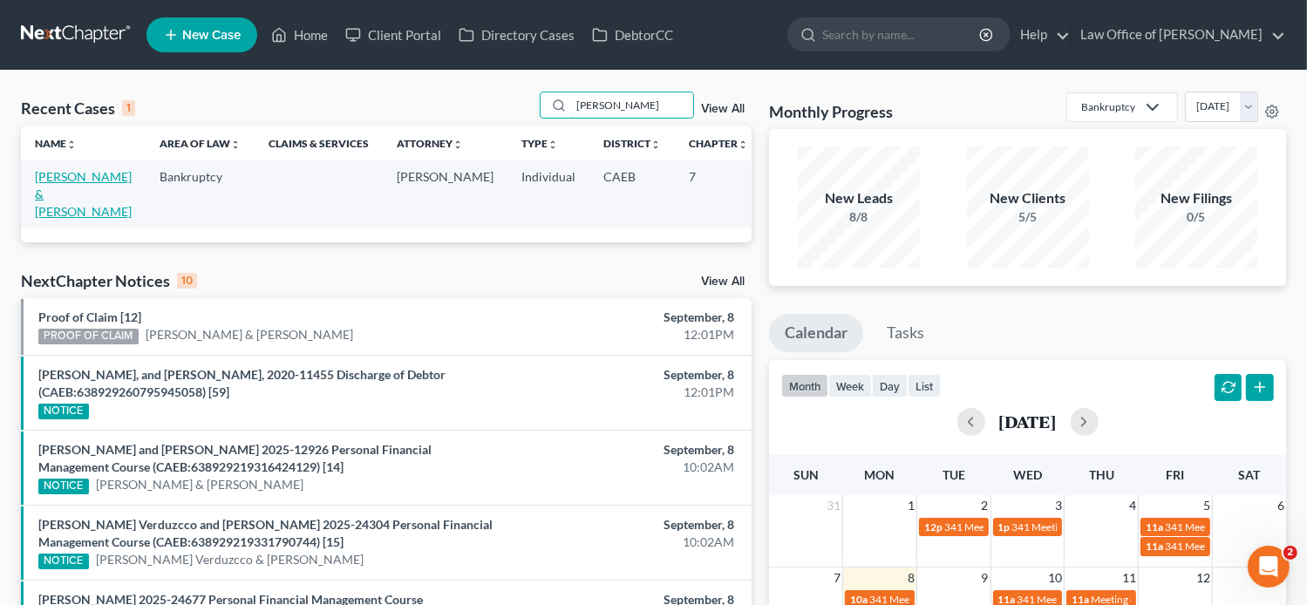
type input "[PERSON_NAME]"
click at [50, 183] on link "[PERSON_NAME] & [PERSON_NAME]" at bounding box center [83, 194] width 97 height 50
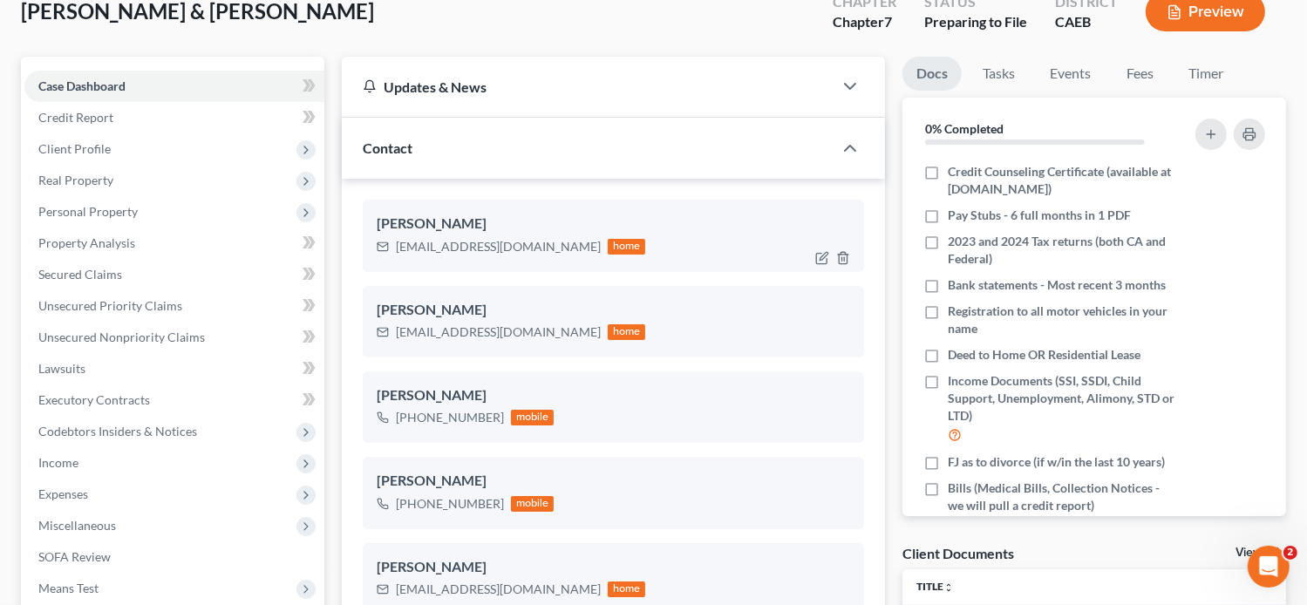
scroll to position [108, 0]
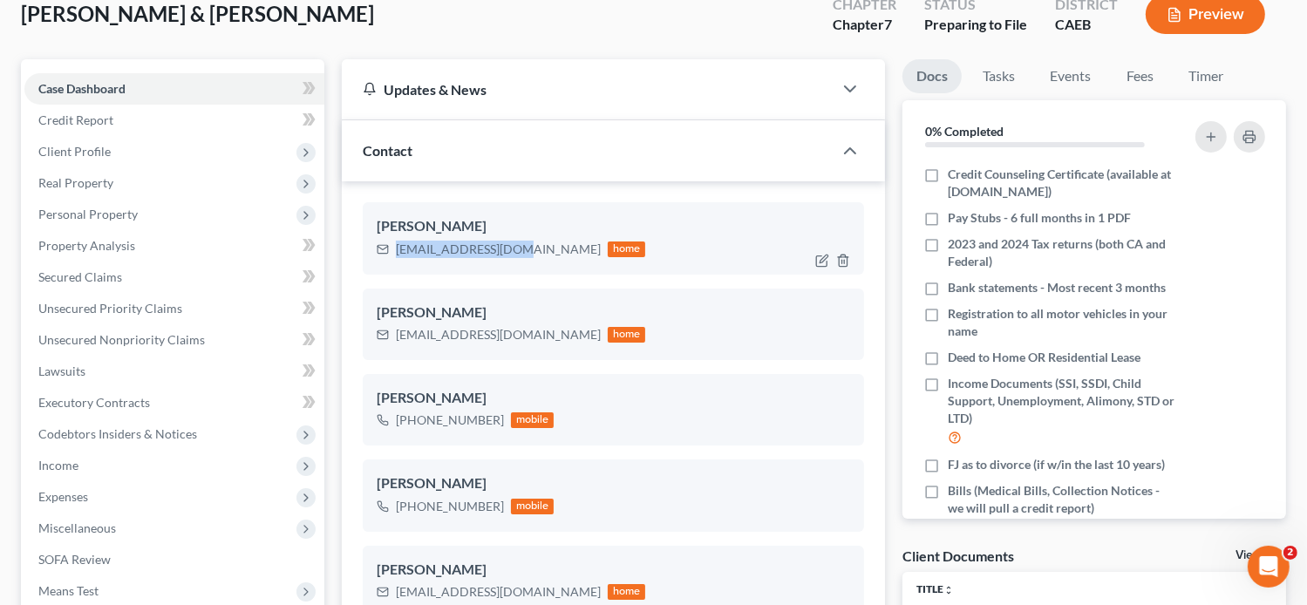
drag, startPoint x: 519, startPoint y: 247, endPoint x: 394, endPoint y: 249, distance: 125.5
click at [394, 249] on div "[EMAIL_ADDRESS][DOMAIN_NAME] home" at bounding box center [511, 249] width 269 height 23
copy div "[EMAIL_ADDRESS][DOMAIN_NAME]"
click at [512, 332] on div "[EMAIL_ADDRESS][DOMAIN_NAME]" at bounding box center [498, 334] width 205 height 17
drag, startPoint x: 516, startPoint y: 332, endPoint x: 394, endPoint y: 328, distance: 122.1
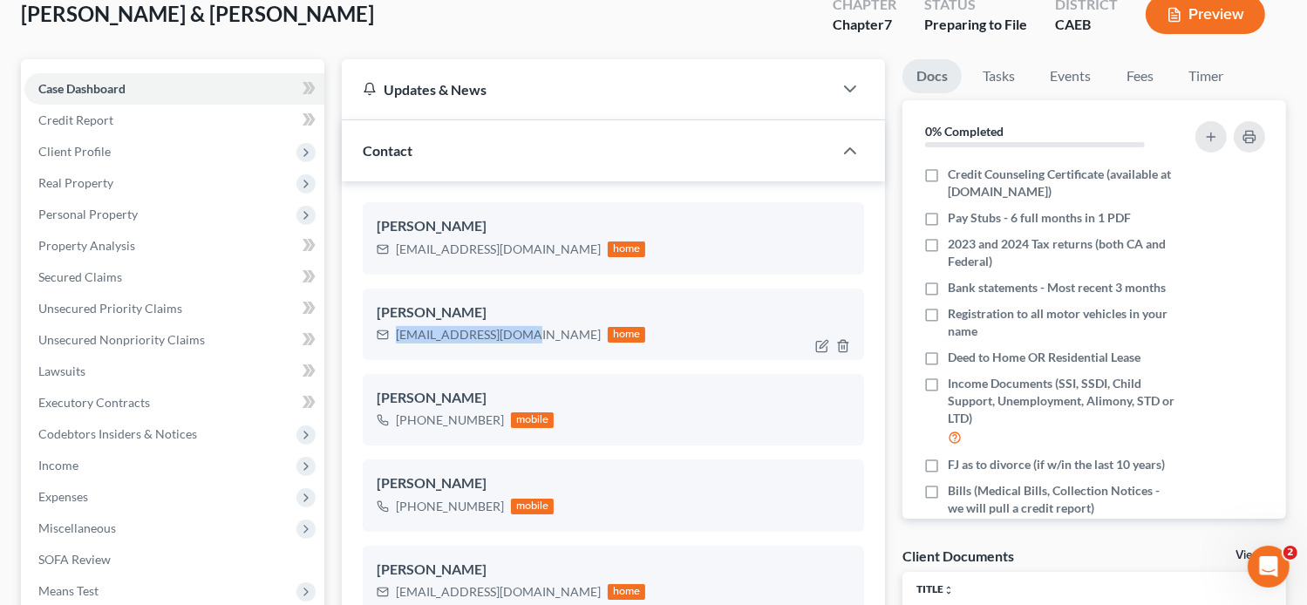
click at [394, 328] on div "[EMAIL_ADDRESS][DOMAIN_NAME] home" at bounding box center [511, 334] width 269 height 23
copy div "[EMAIL_ADDRESS][DOMAIN_NAME]"
click at [1132, 78] on link "Fees" at bounding box center [1139, 76] width 56 height 34
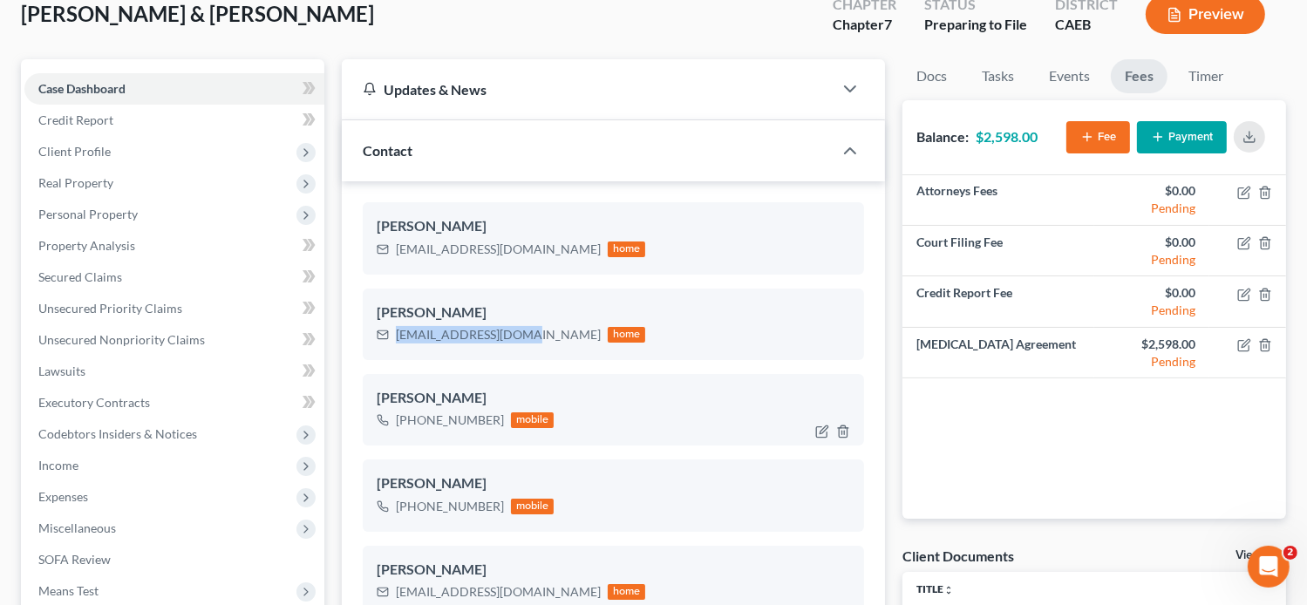
scroll to position [0, 0]
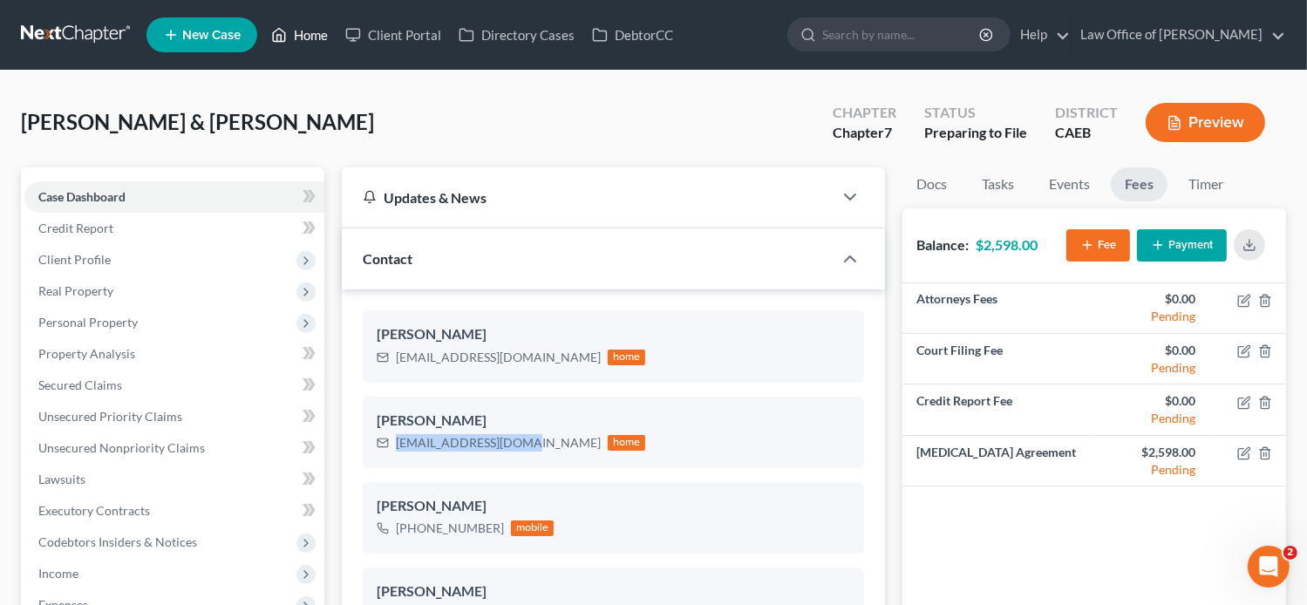
click at [294, 39] on link "Home" at bounding box center [299, 34] width 74 height 31
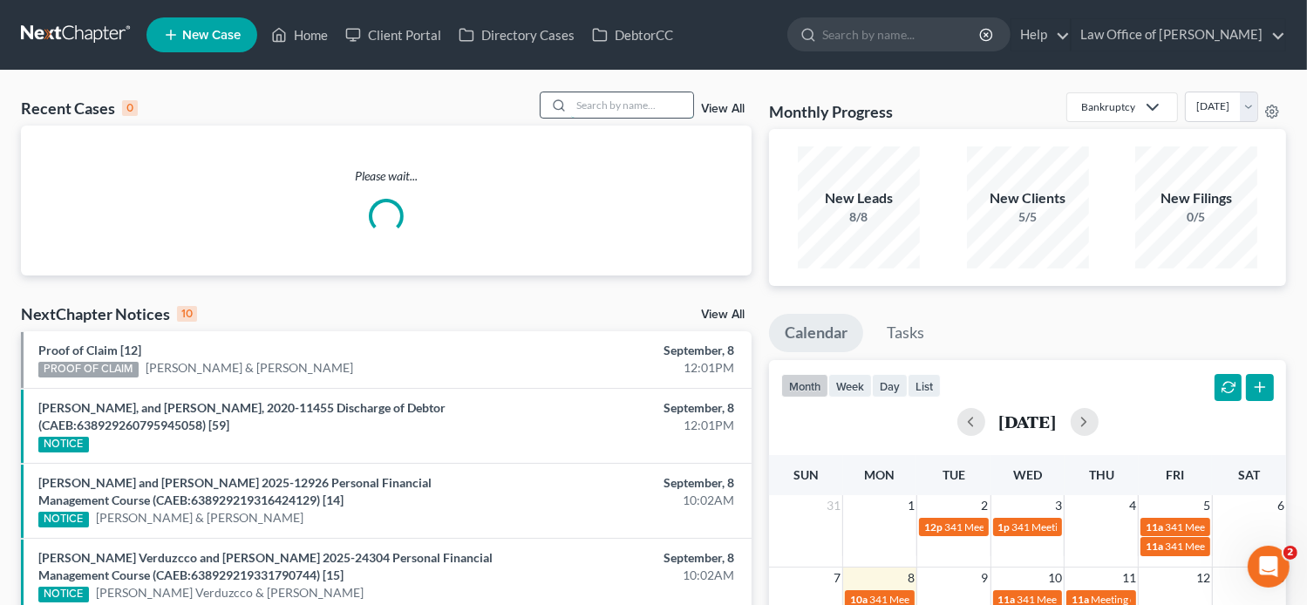
click at [607, 108] on input "search" at bounding box center [632, 104] width 122 height 25
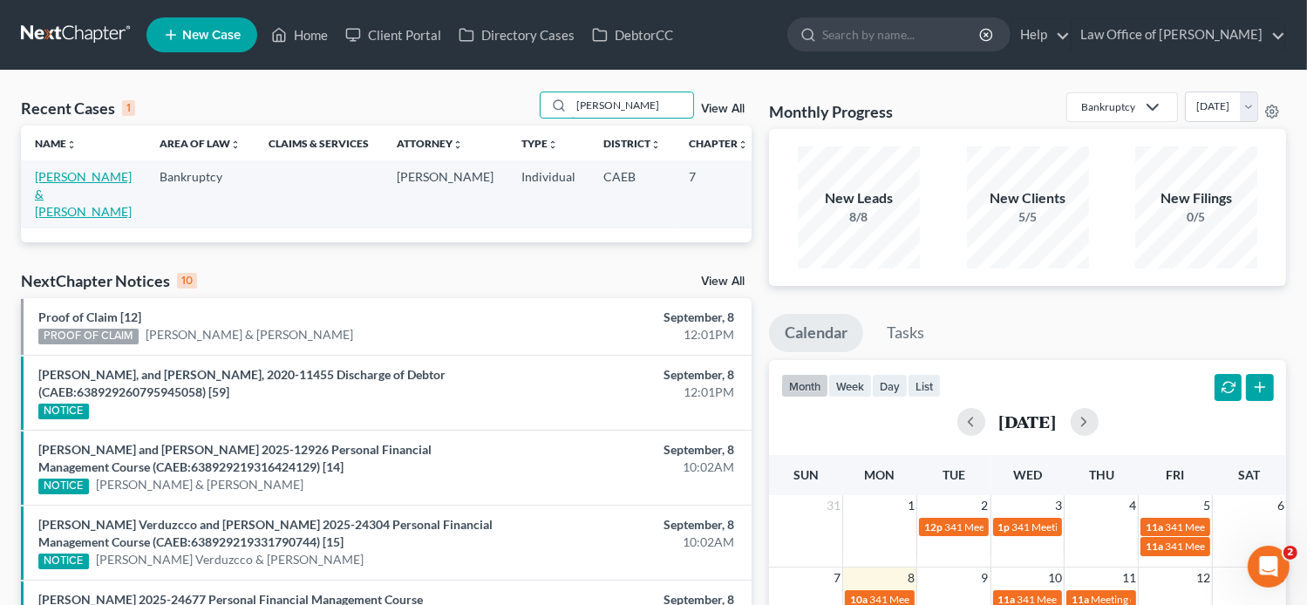
type input "[PERSON_NAME]"
click at [45, 186] on td "[PERSON_NAME] & [PERSON_NAME]" at bounding box center [83, 193] width 125 height 67
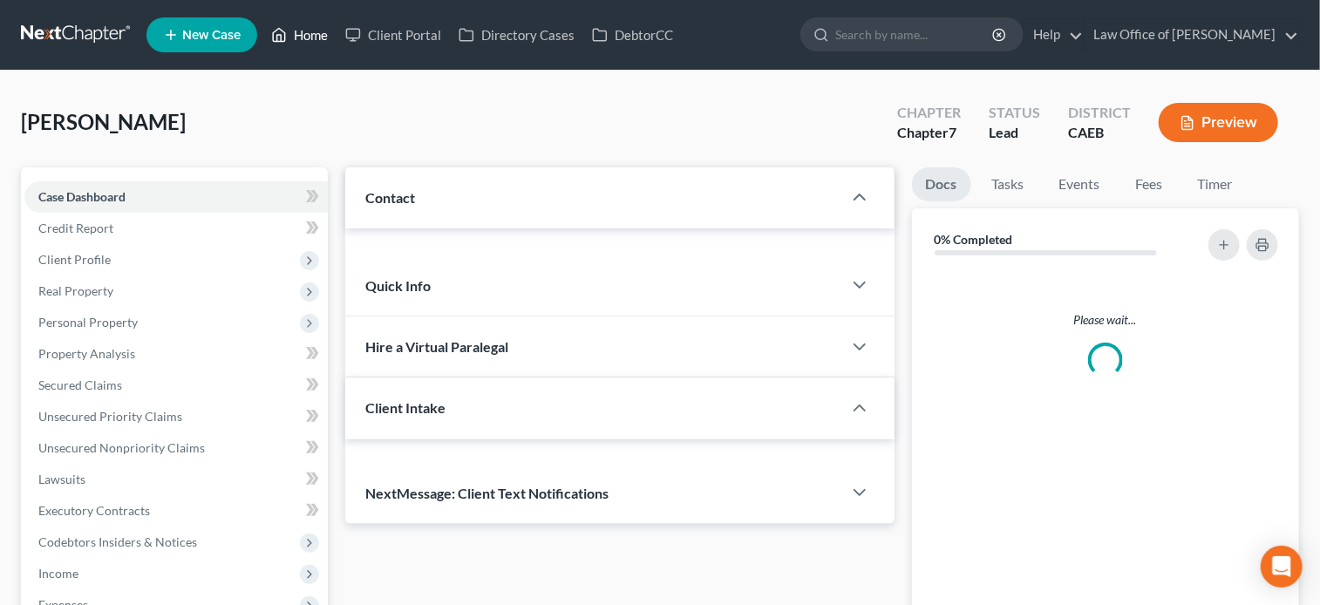
click at [302, 44] on link "Home" at bounding box center [299, 34] width 74 height 31
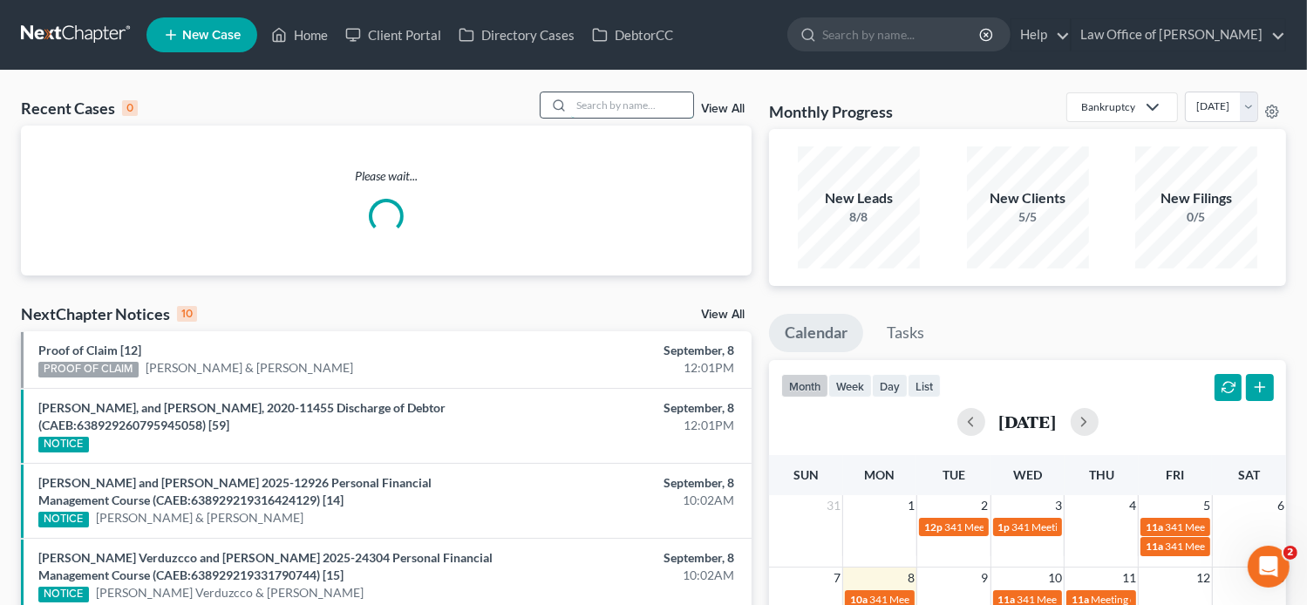
click at [621, 108] on input "search" at bounding box center [632, 104] width 122 height 25
paste input "Flavio Huitron"
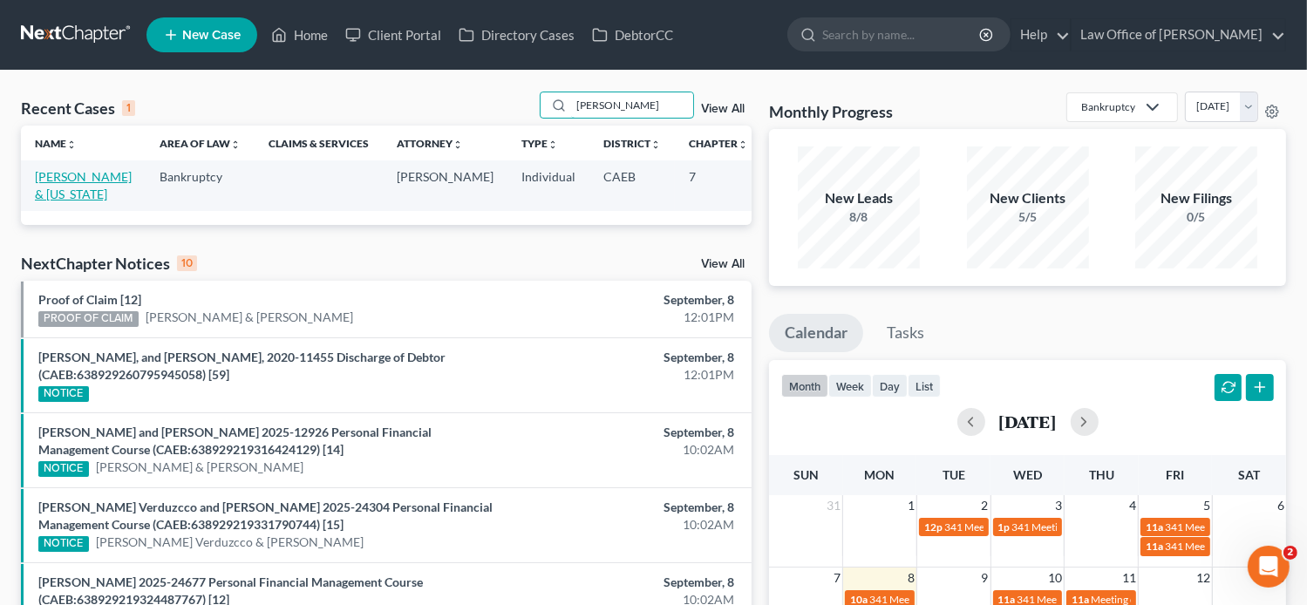
type input "Flavio Huitron"
click at [38, 186] on link "Huitron, Flavio & Virginia" at bounding box center [83, 185] width 97 height 32
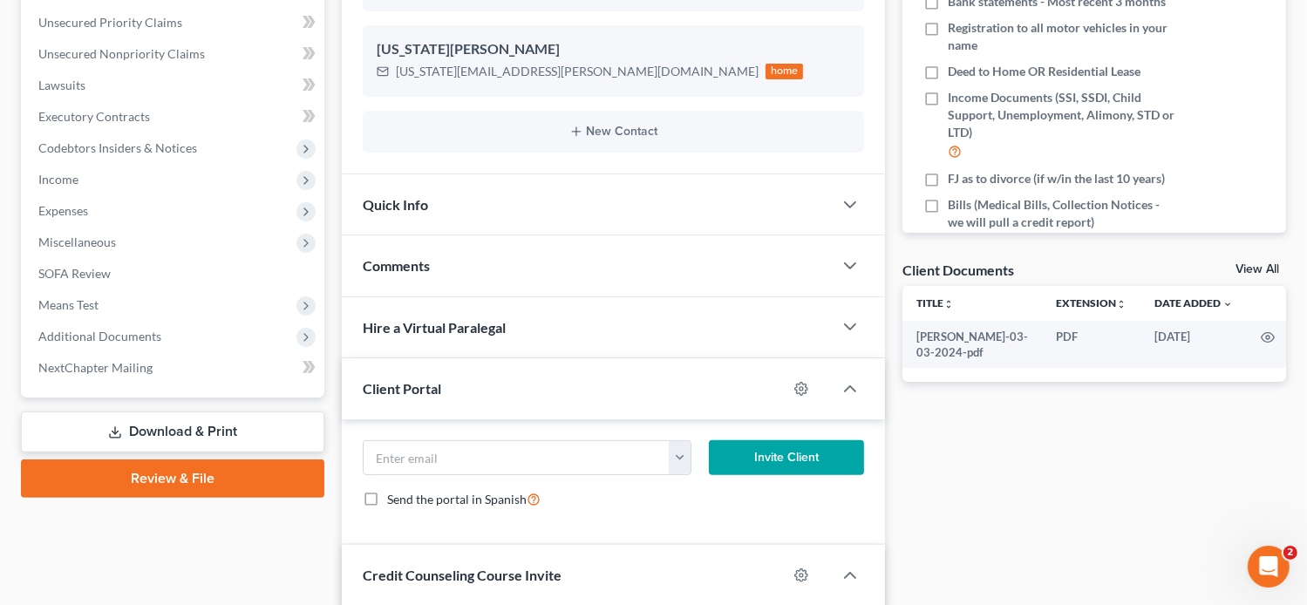
scroll to position [390, 0]
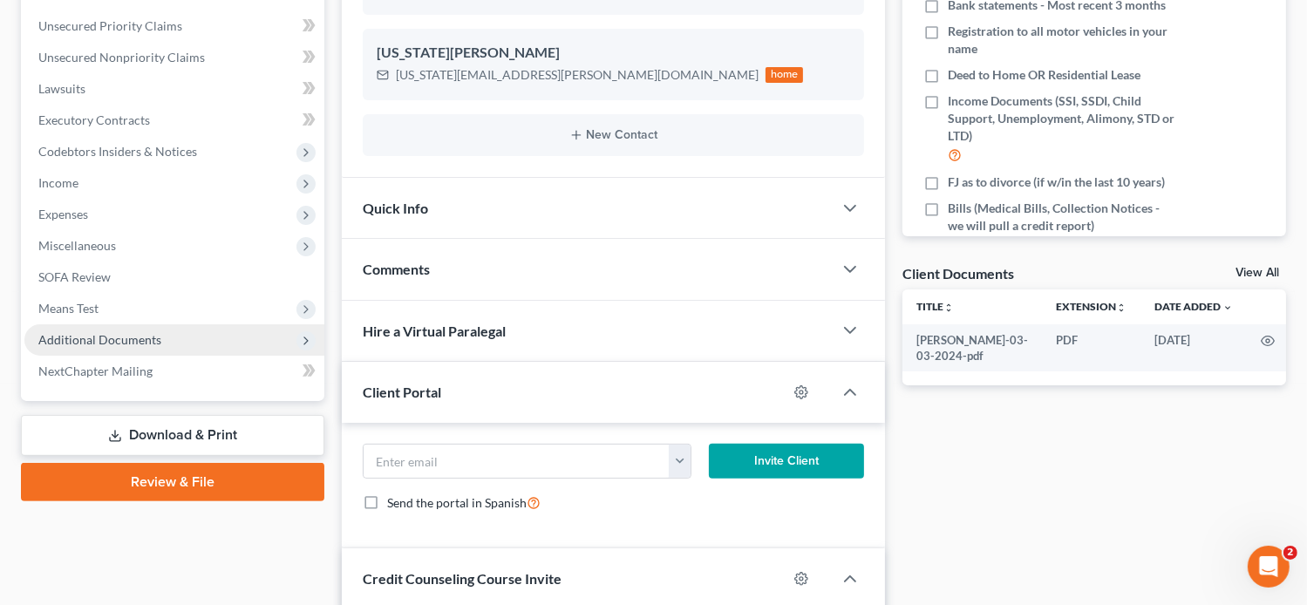
click at [139, 340] on span "Additional Documents" at bounding box center [99, 339] width 123 height 15
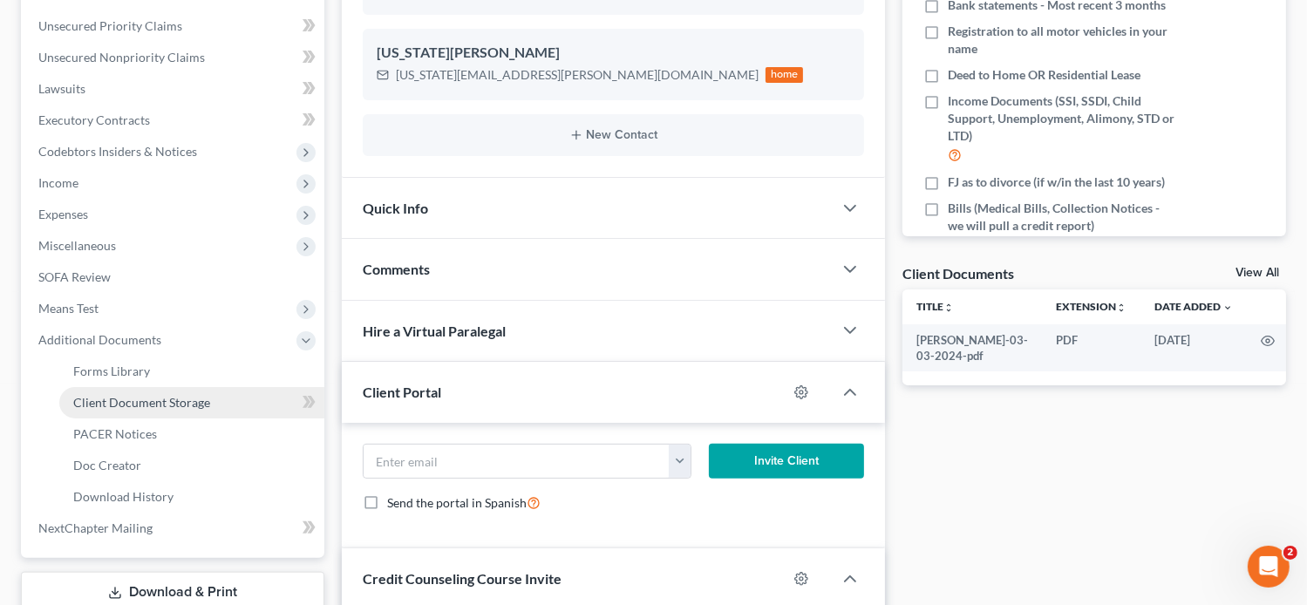
click at [185, 403] on span "Client Document Storage" at bounding box center [141, 402] width 137 height 15
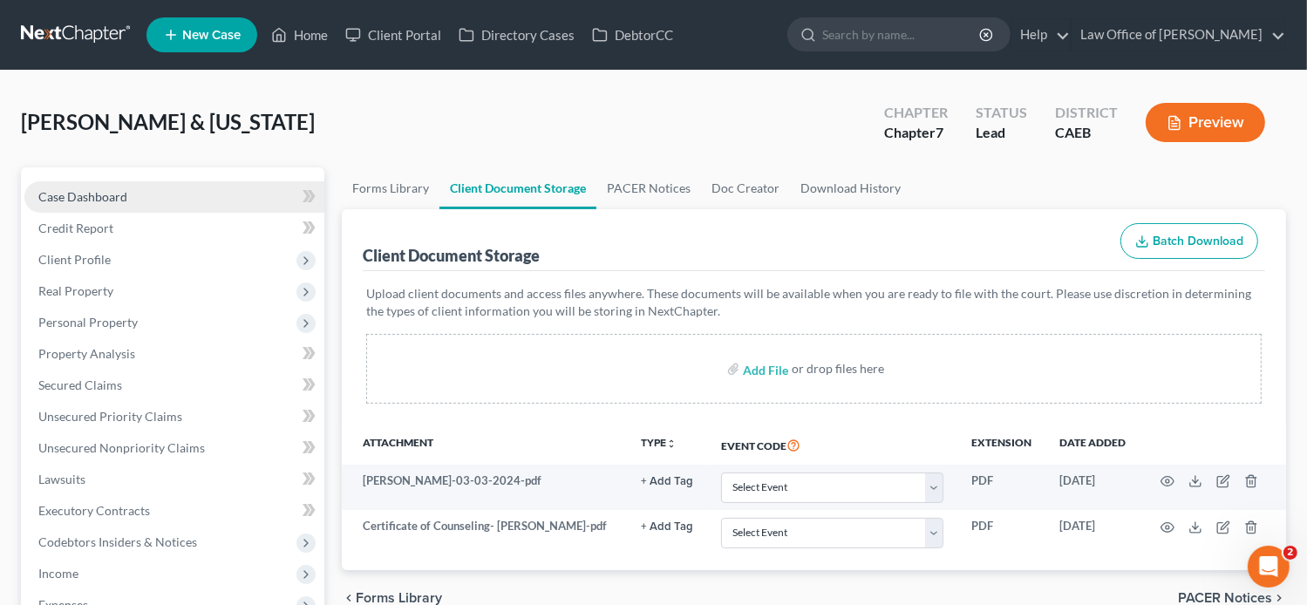
click at [109, 207] on link "Case Dashboard" at bounding box center [174, 196] width 300 height 31
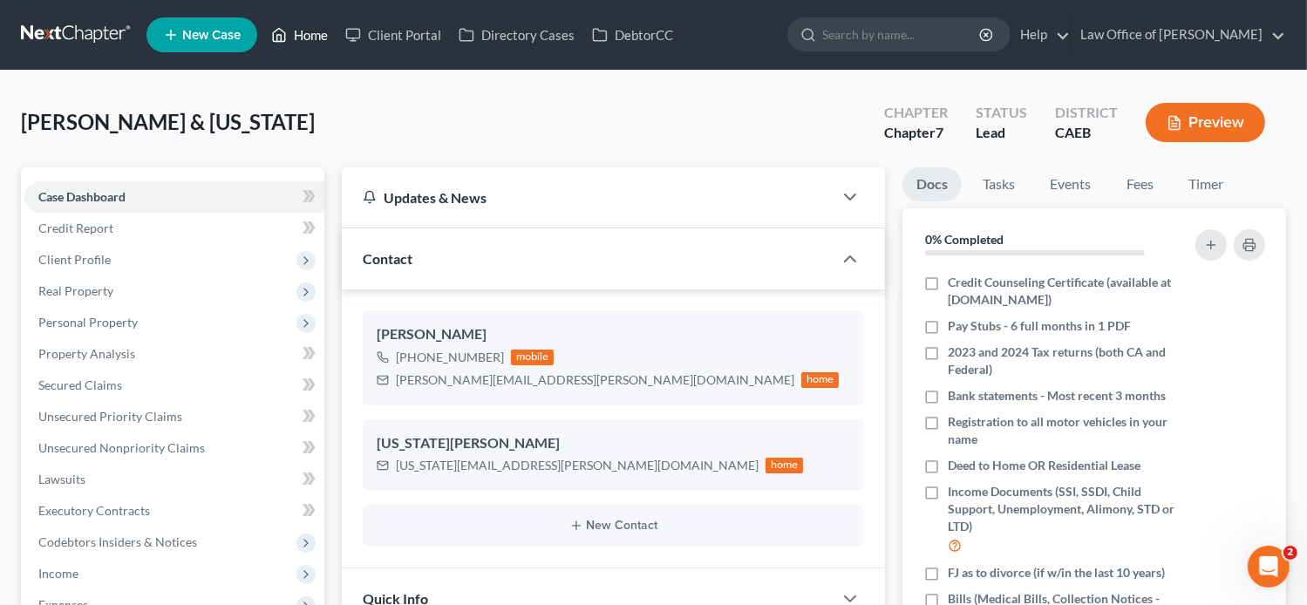
click at [300, 34] on link "Home" at bounding box center [299, 34] width 74 height 31
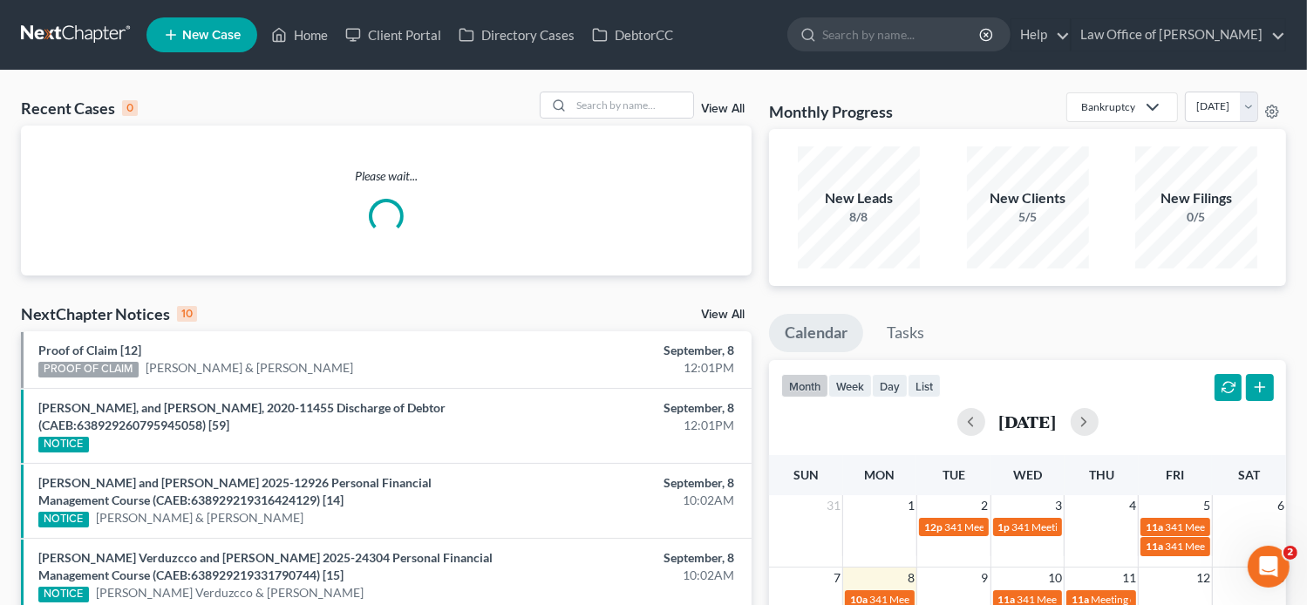
click at [660, 88] on div "Recent Cases 0 View All Please wait... NextChapter Notices 10 View All Proof of…" at bounding box center [653, 591] width 1307 height 1041
click at [659, 103] on input "search" at bounding box center [632, 104] width 122 height 25
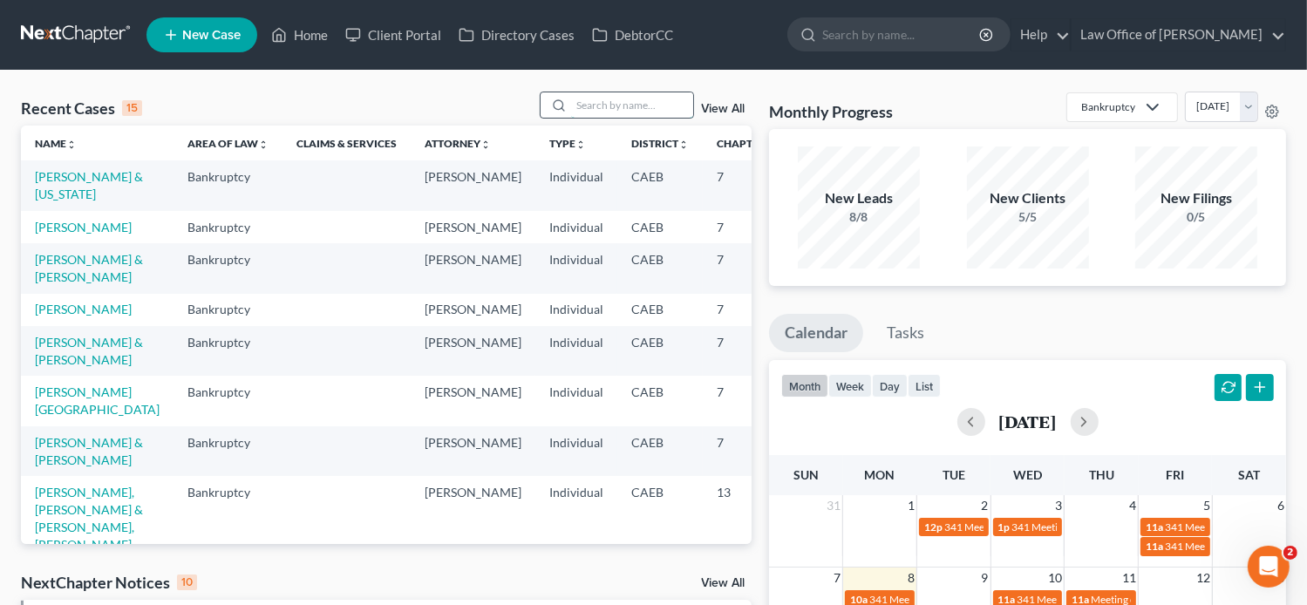
paste input "Stephanie Lynn Munoz"
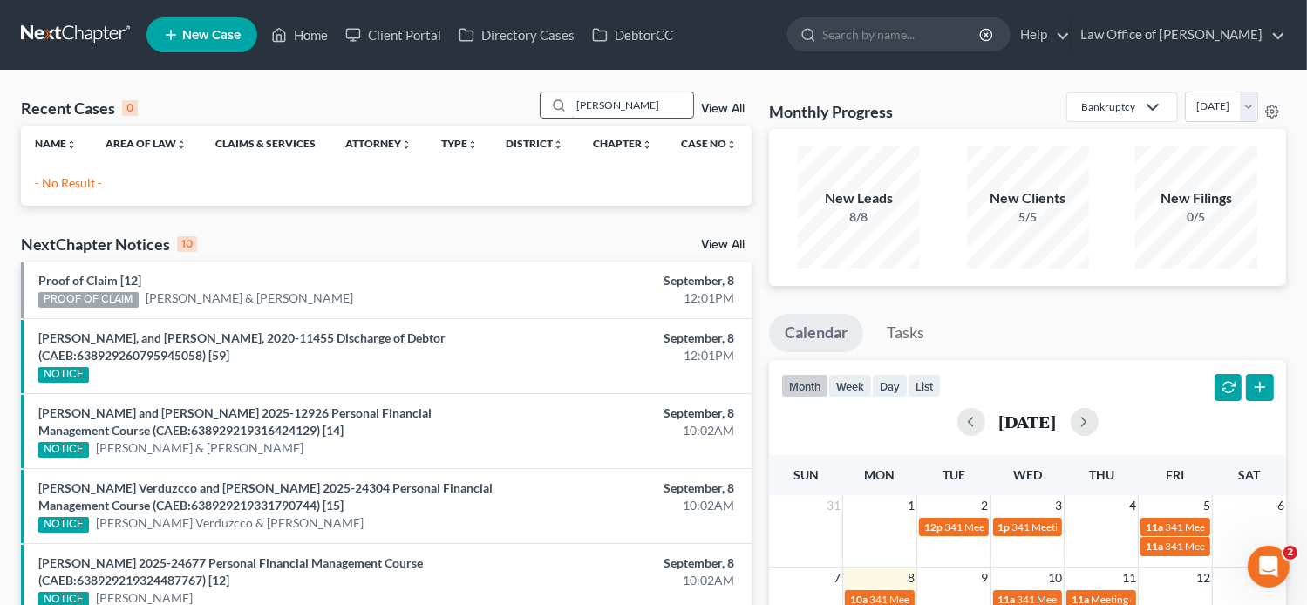
click at [642, 108] on input "Stephanie Lynn Munoz" at bounding box center [632, 104] width 122 height 25
type input "Stephanie Munoz"
drag, startPoint x: 666, startPoint y: 107, endPoint x: 526, endPoint y: 132, distance: 141.7
click at [526, 132] on div "Recent Cases 0 Stephanie Munoz View All Name unfold_more expand_more expand_les…" at bounding box center [386, 149] width 730 height 114
click at [307, 36] on link "Home" at bounding box center [299, 34] width 74 height 31
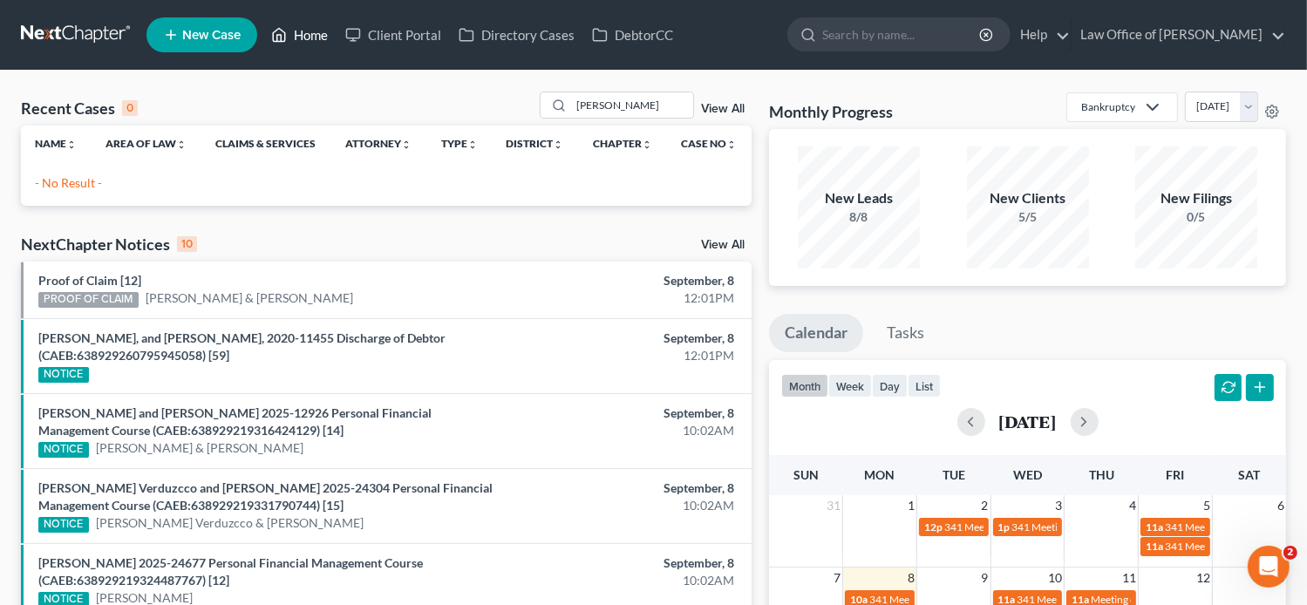
click at [307, 36] on link "Home" at bounding box center [299, 34] width 74 height 31
click at [719, 103] on link "View All" at bounding box center [723, 109] width 44 height 12
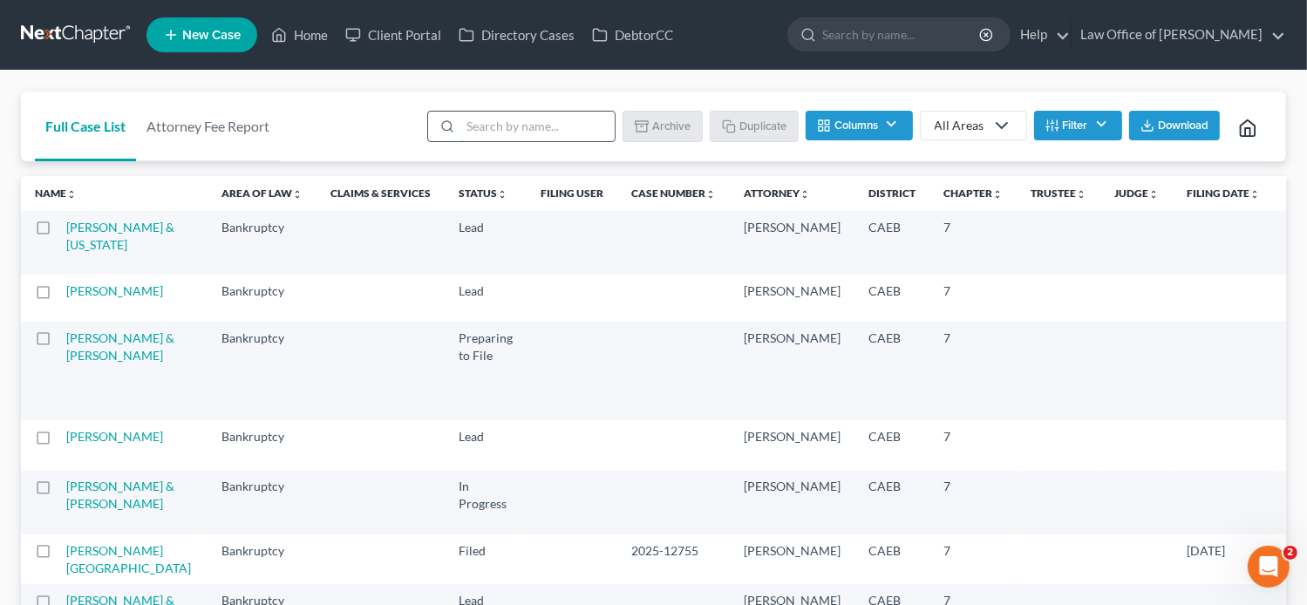
click at [526, 131] on input "search" at bounding box center [537, 127] width 154 height 30
paste input "Stephanie Munoz"
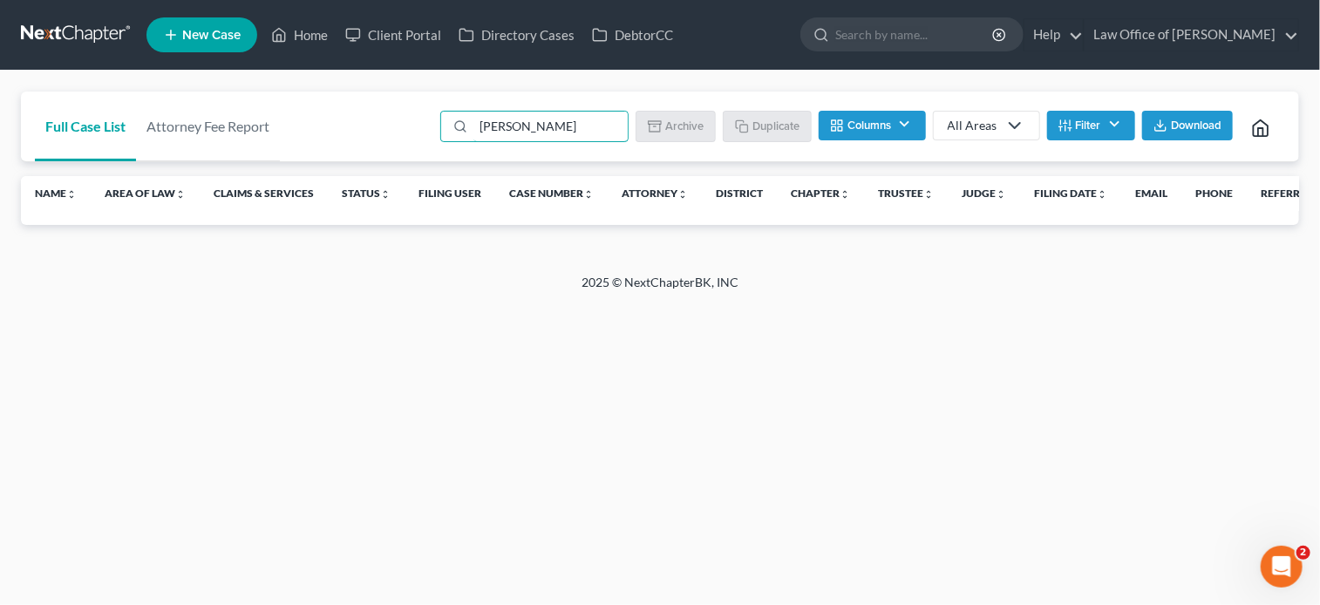
drag, startPoint x: 593, startPoint y: 126, endPoint x: 394, endPoint y: 139, distance: 199.2
click at [394, 139] on div "Full Case List Attorney Fee Report Stephanie Munoz Batch Download Archive Un-ar…" at bounding box center [660, 127] width 1278 height 71
paste input "Williams"
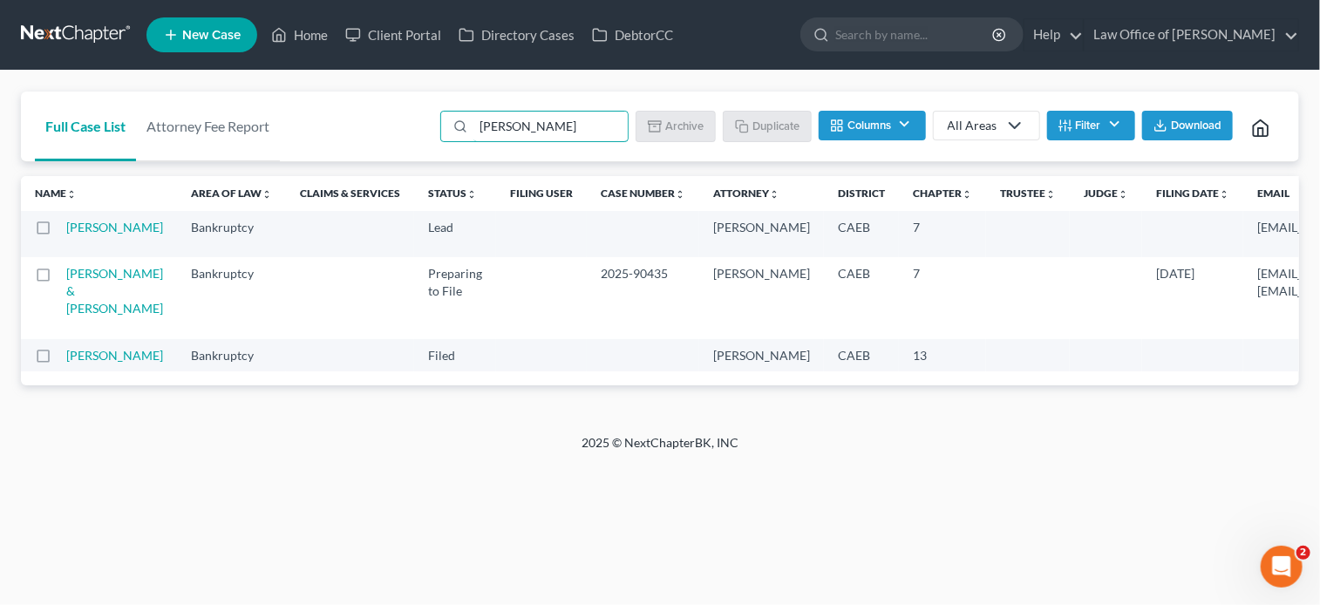
drag, startPoint x: 389, startPoint y: 139, endPoint x: 337, endPoint y: 145, distance: 51.7
click at [337, 145] on div "Full Case List Attorney Fee Report Williams Batch Download Archive Un-archive D…" at bounding box center [660, 127] width 1278 height 71
paste input "Solansky"
type input "Solansky"
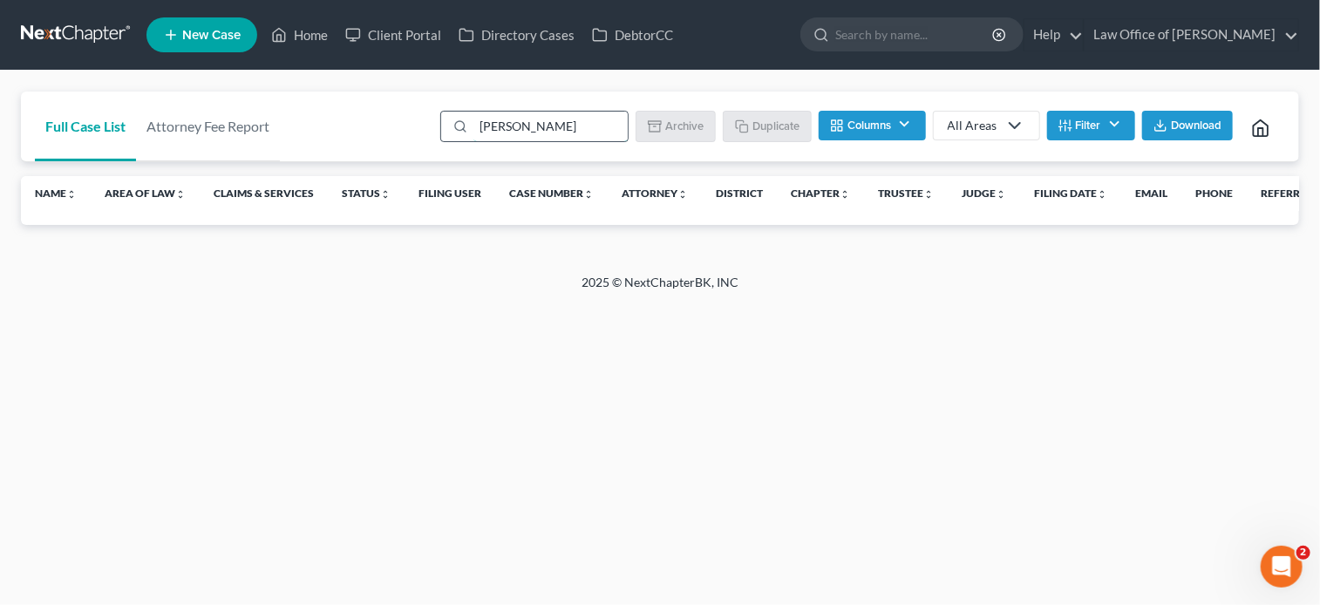
click at [472, 133] on div "Solansky" at bounding box center [534, 126] width 188 height 31
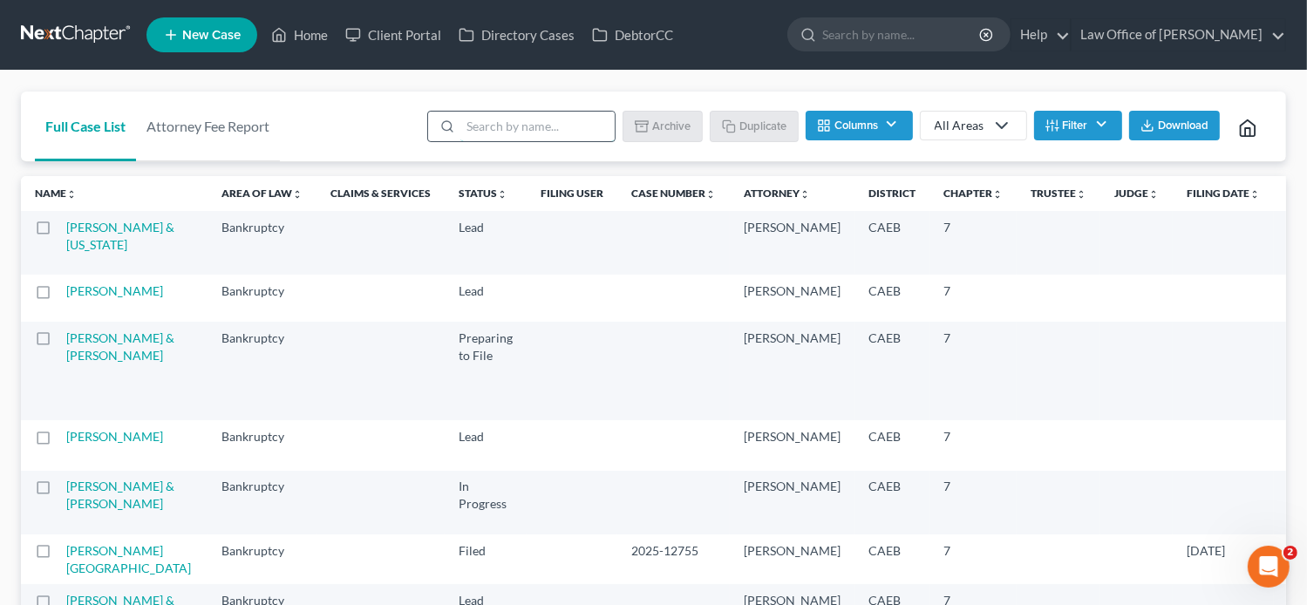
click at [544, 129] on input "search" at bounding box center [537, 127] width 154 height 30
paste input "Escatel"
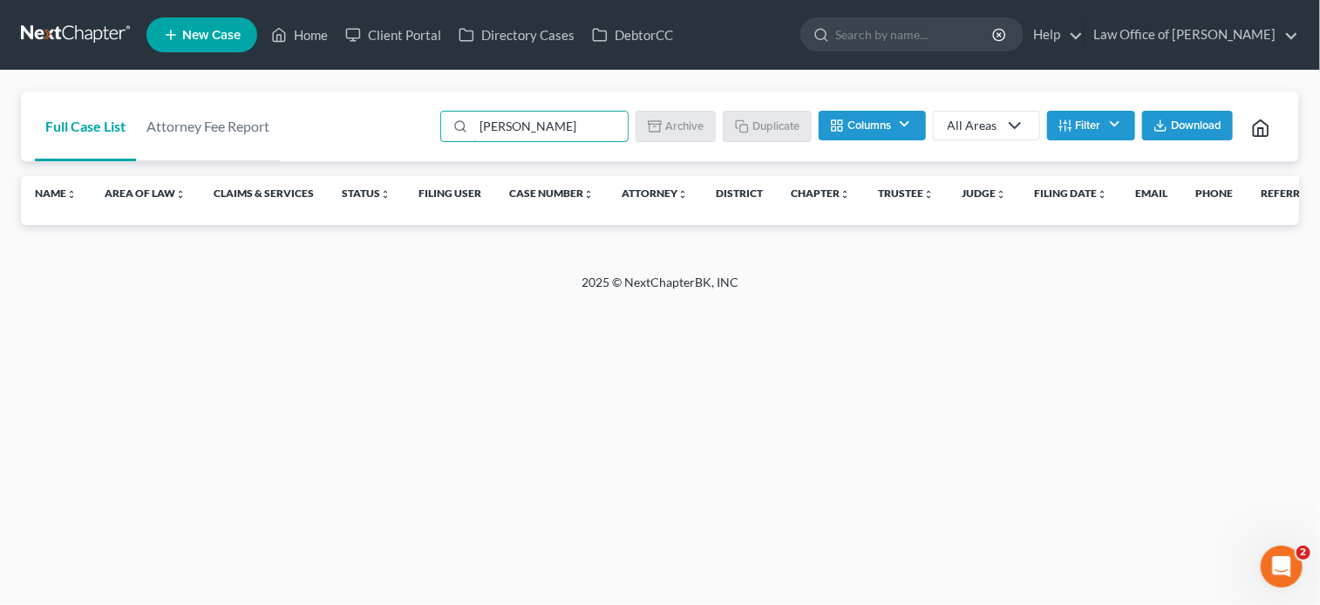
drag, startPoint x: 510, startPoint y: 132, endPoint x: 284, endPoint y: 120, distance: 226.0
click at [284, 120] on div "Full Case List Attorney Fee Report Escatel Batch Download Archive Un-archive Du…" at bounding box center [660, 127] width 1278 height 71
paste input "Lopez"
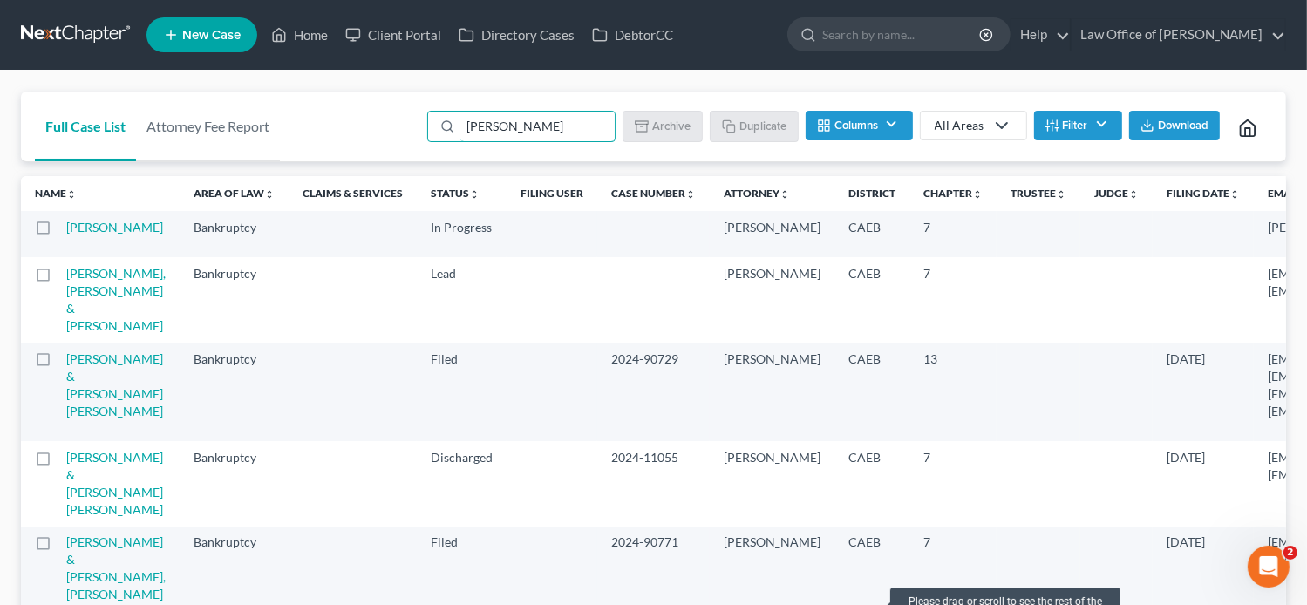
type input "Lopez"
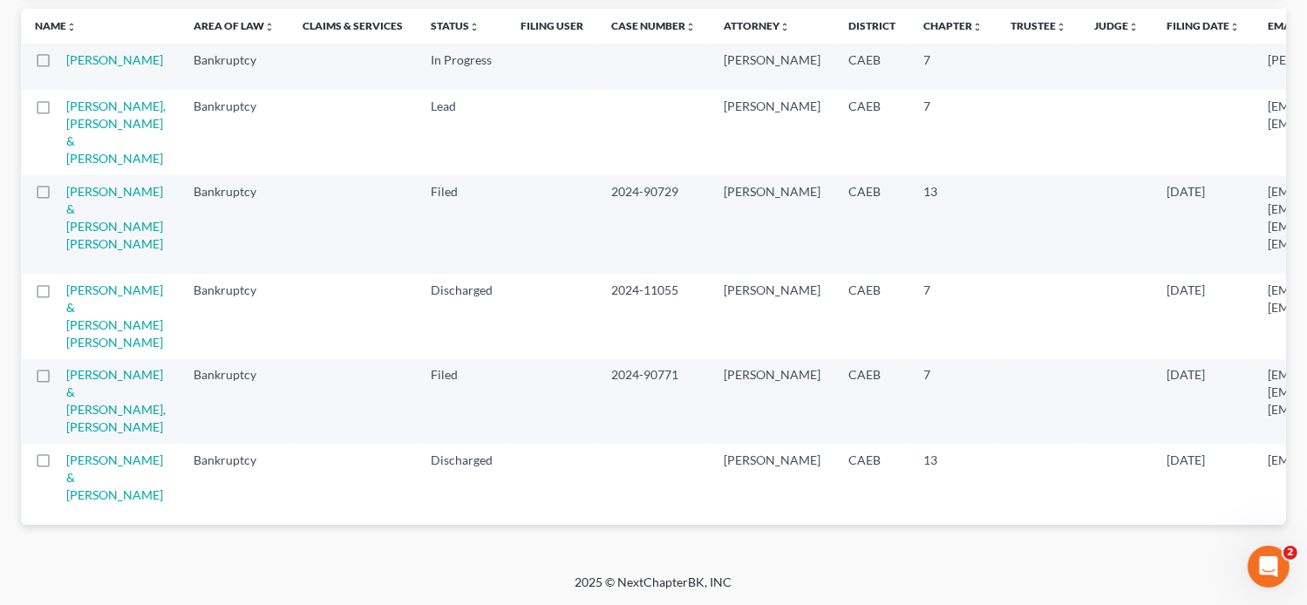
scroll to position [244, 0]
click at [82, 472] on link "Lopez, Juan & LOPEZ, MABEL" at bounding box center [114, 477] width 97 height 50
select select "1"
